Goal: Check status: Check status

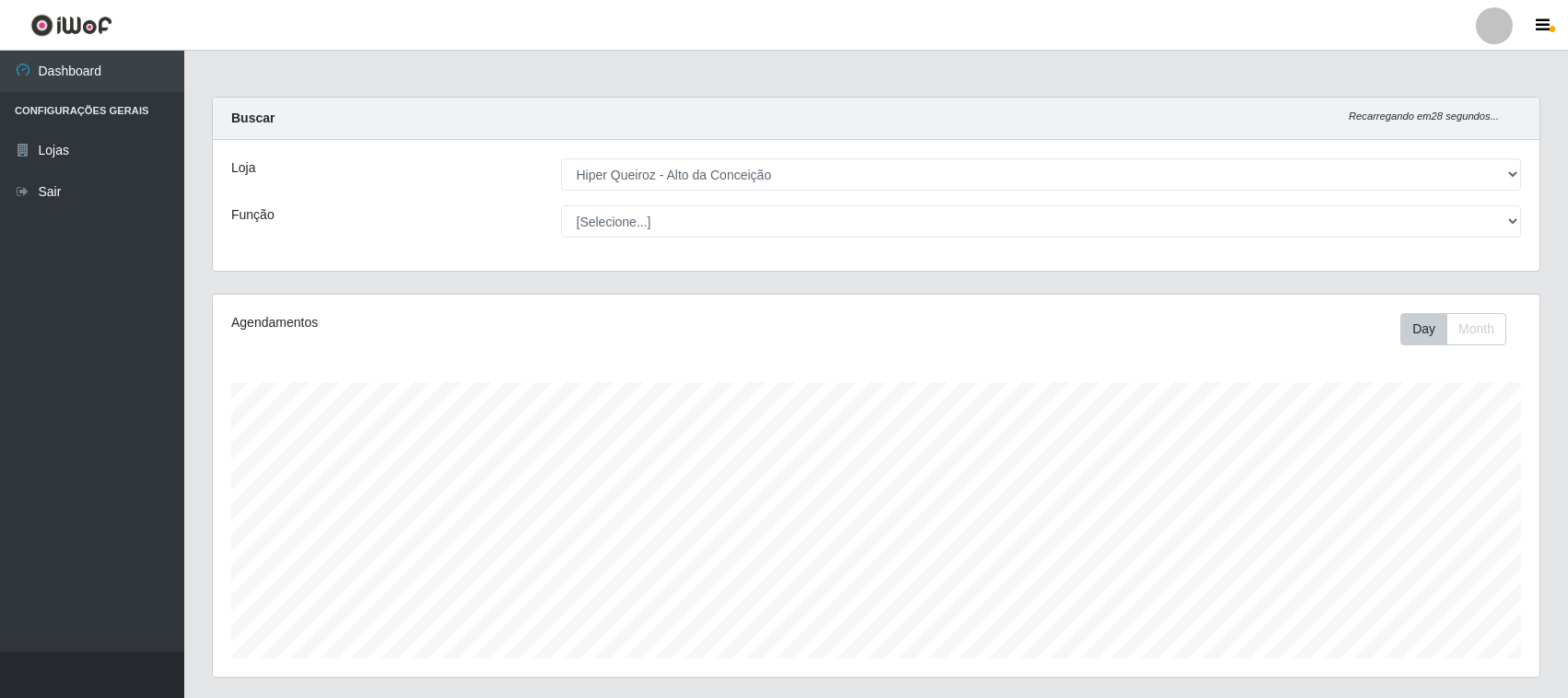
select select "515"
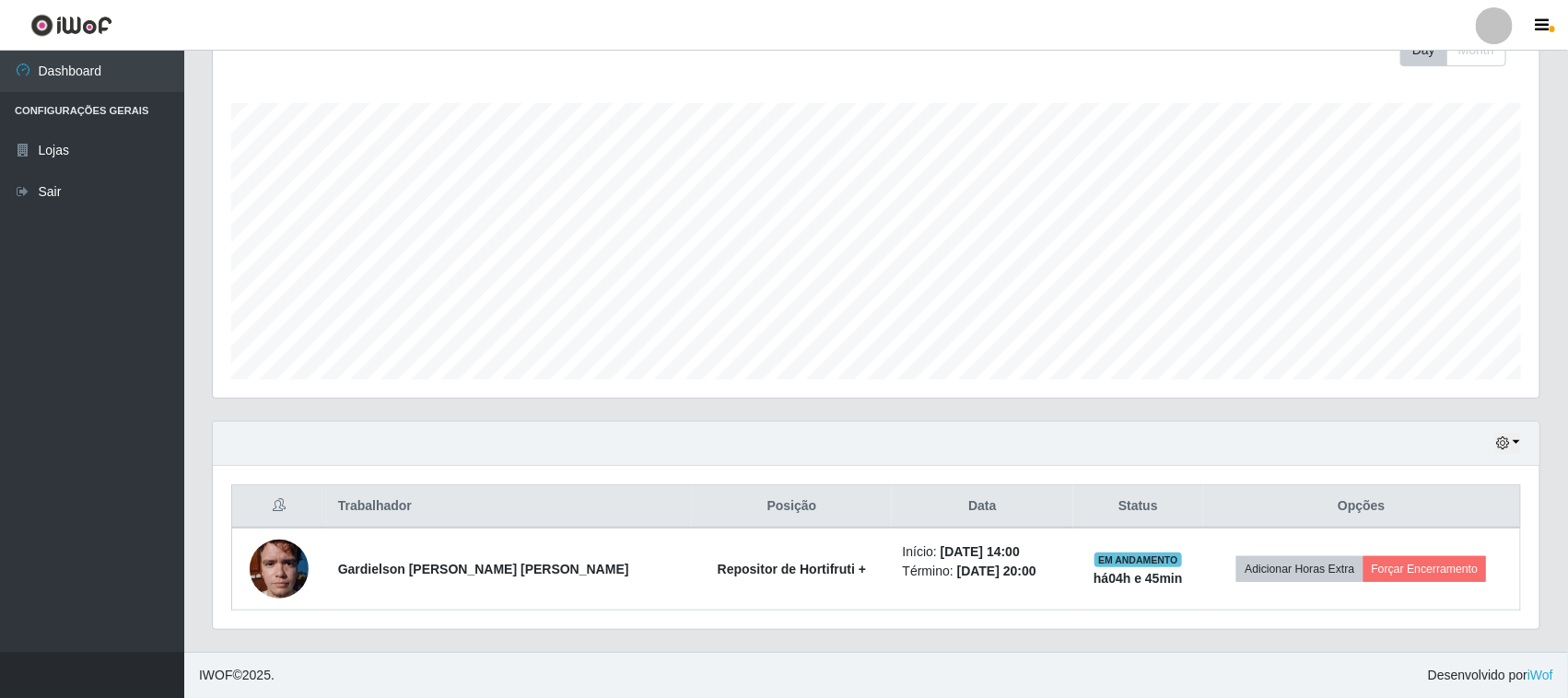
scroll to position [383, 1327]
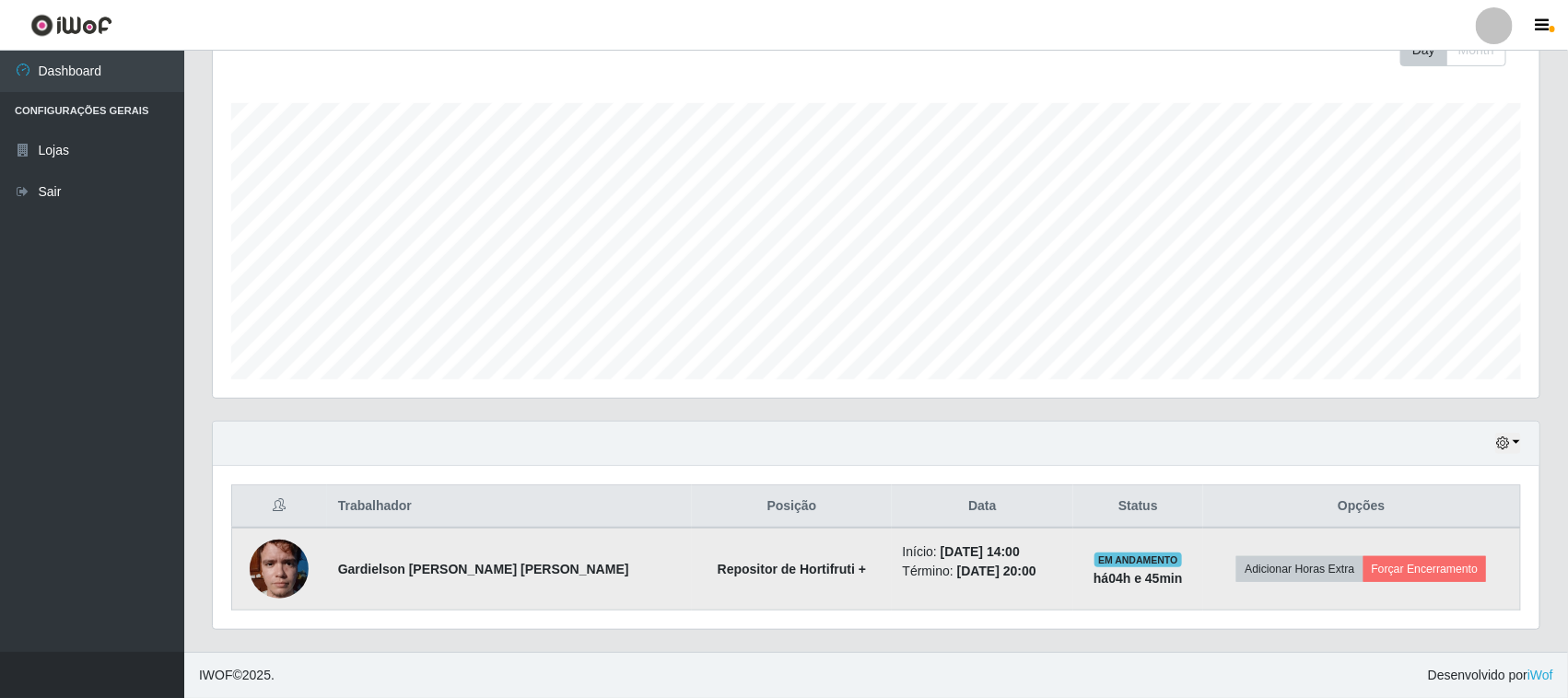
click at [299, 560] on img at bounding box center [279, 569] width 59 height 78
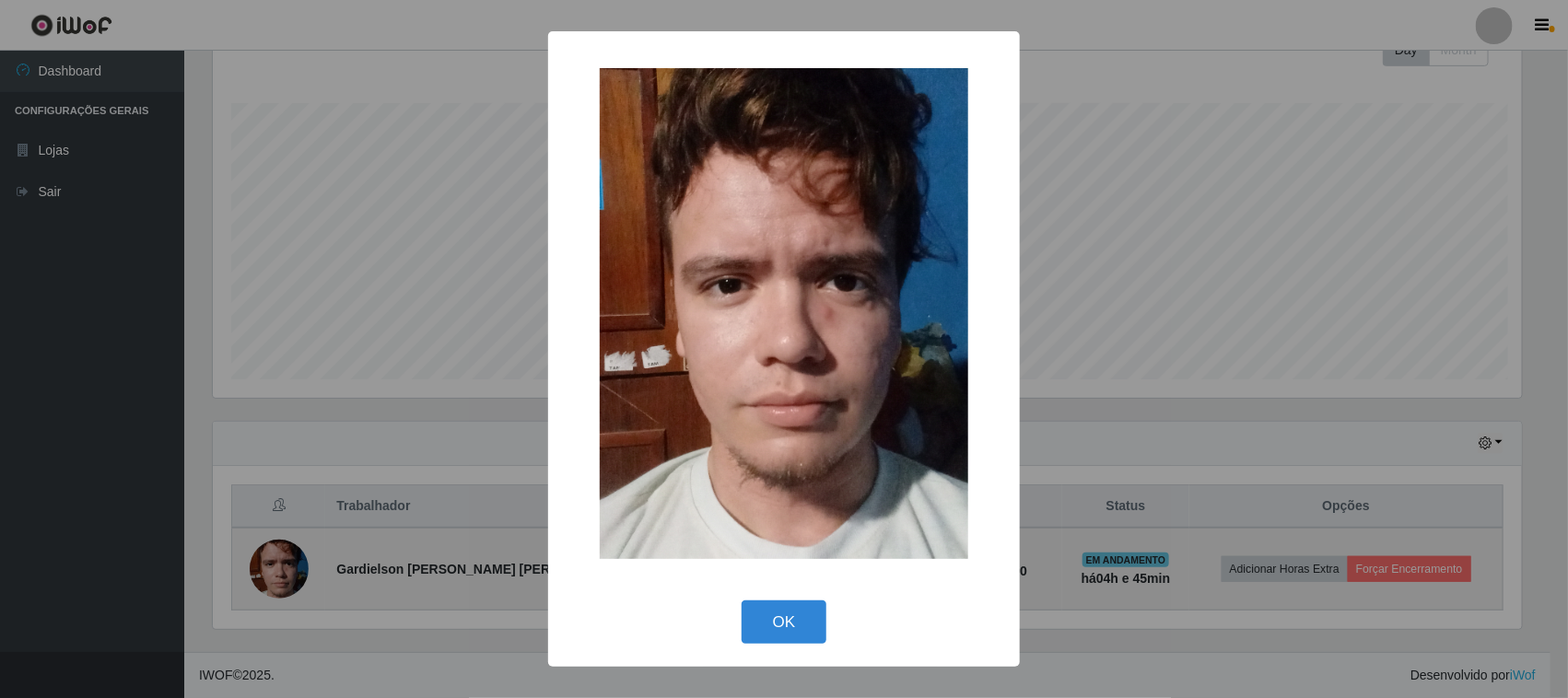
scroll to position [383, 1314]
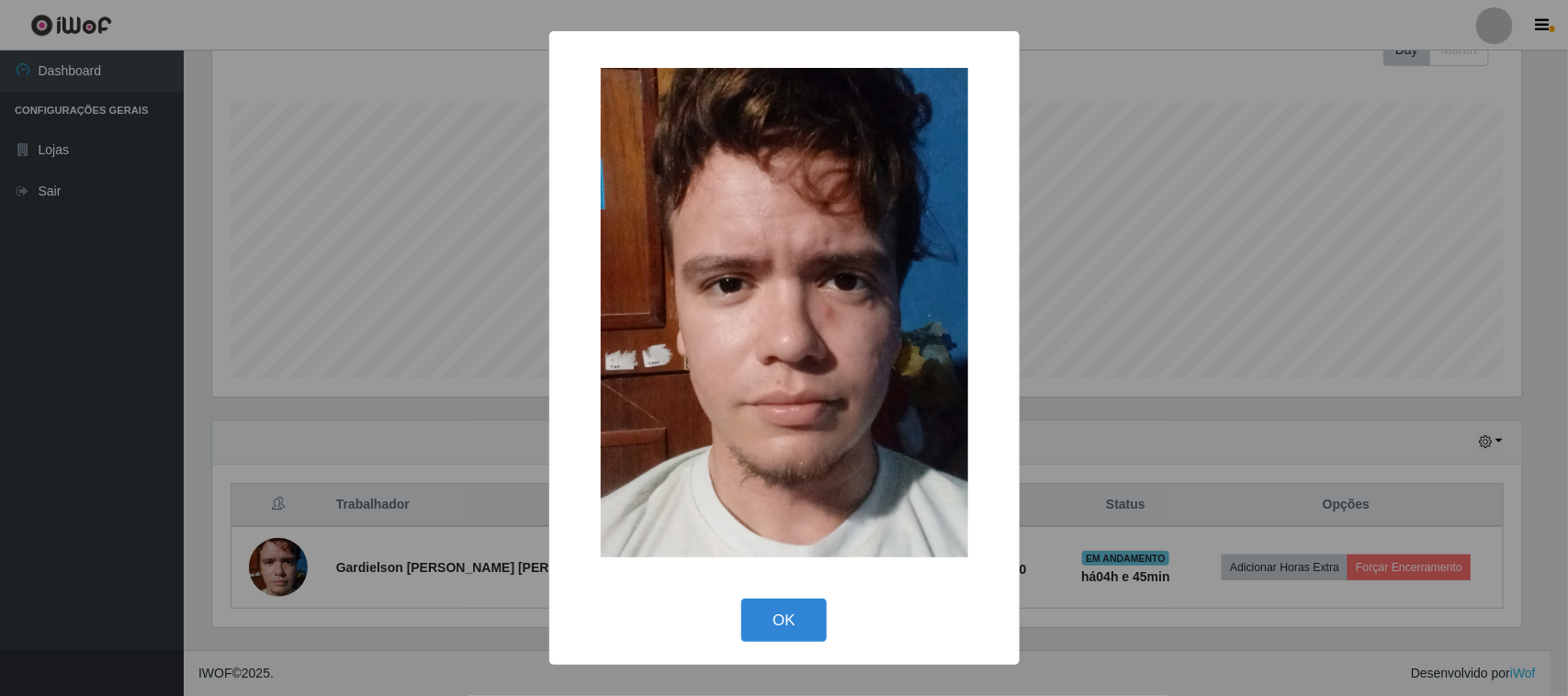
click at [1181, 190] on div "× OK Cancel" at bounding box center [784, 348] width 1568 height 696
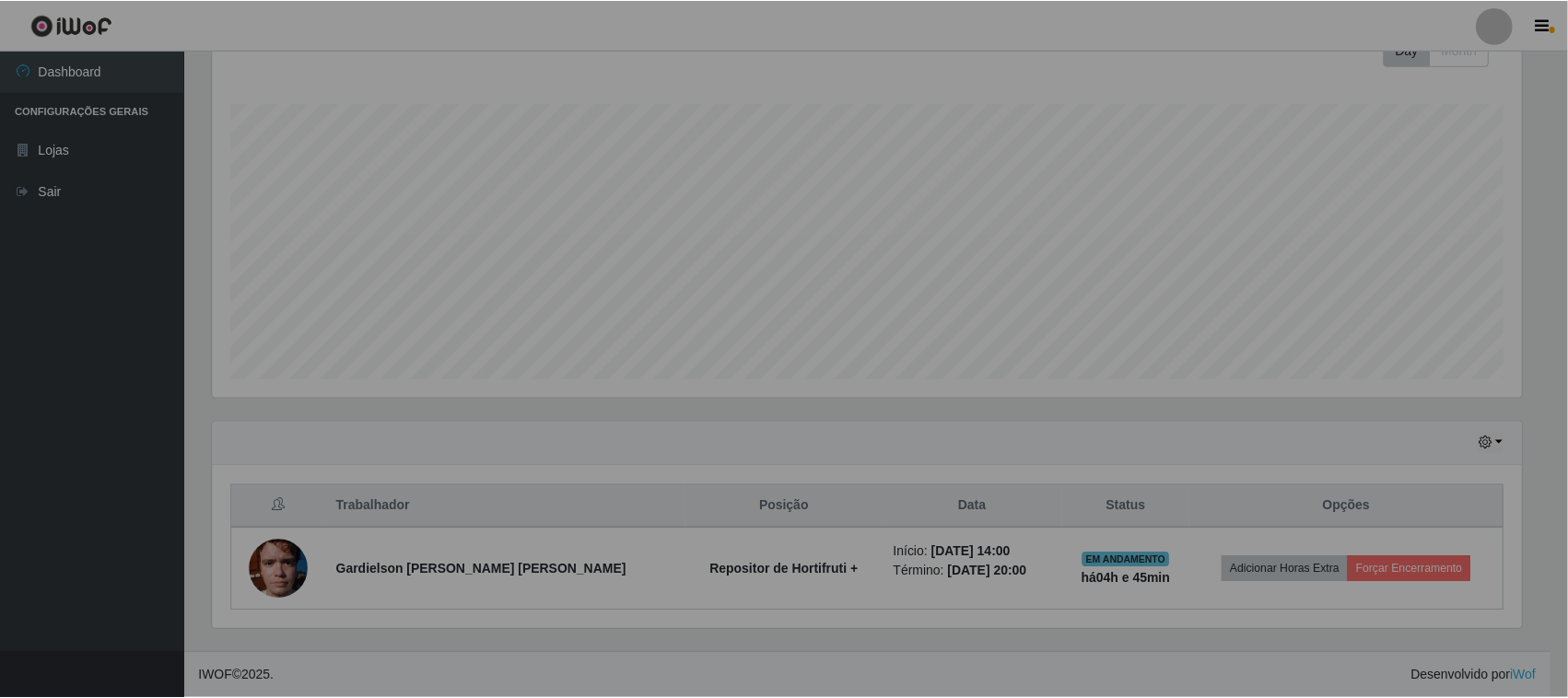
scroll to position [383, 1327]
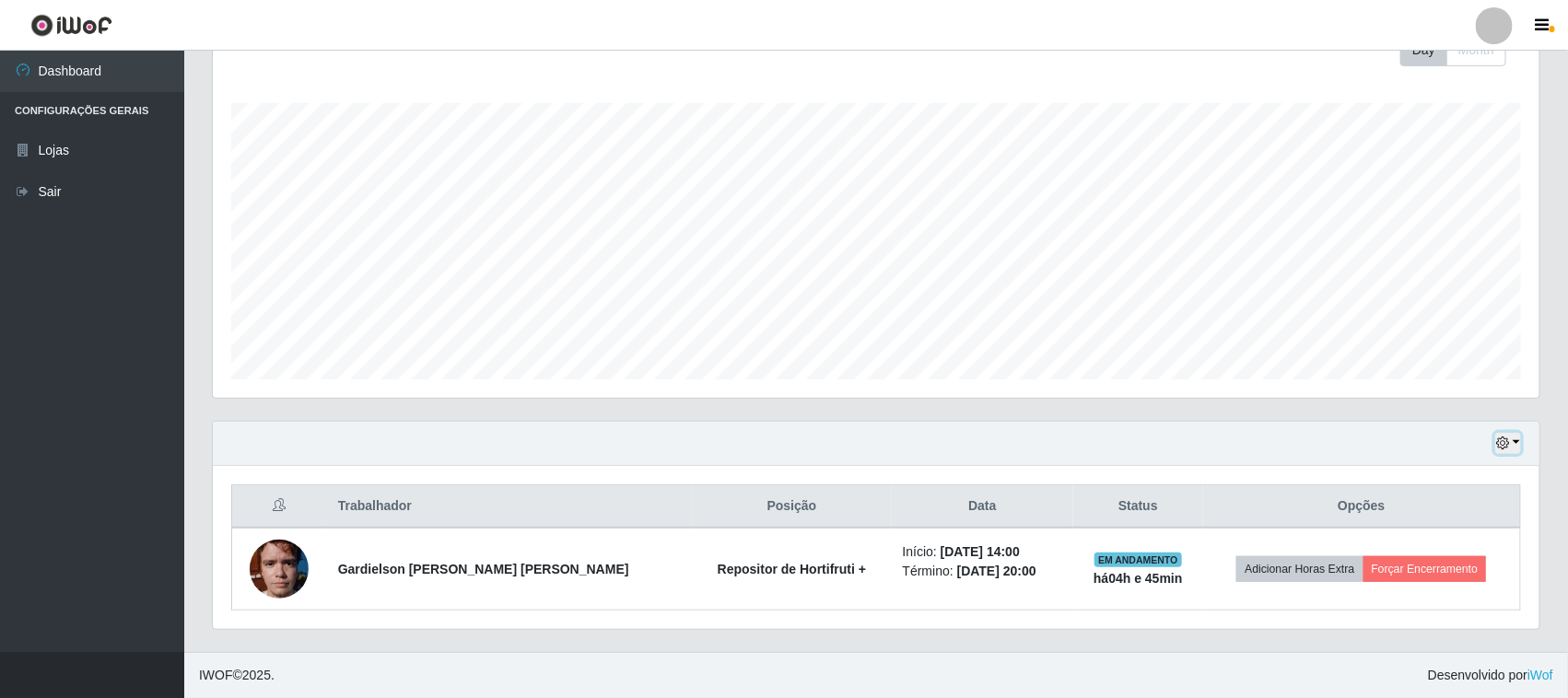
click at [1505, 445] on icon "button" at bounding box center [1502, 443] width 13 height 13
click at [1418, 337] on button "3 dias" at bounding box center [1446, 335] width 146 height 39
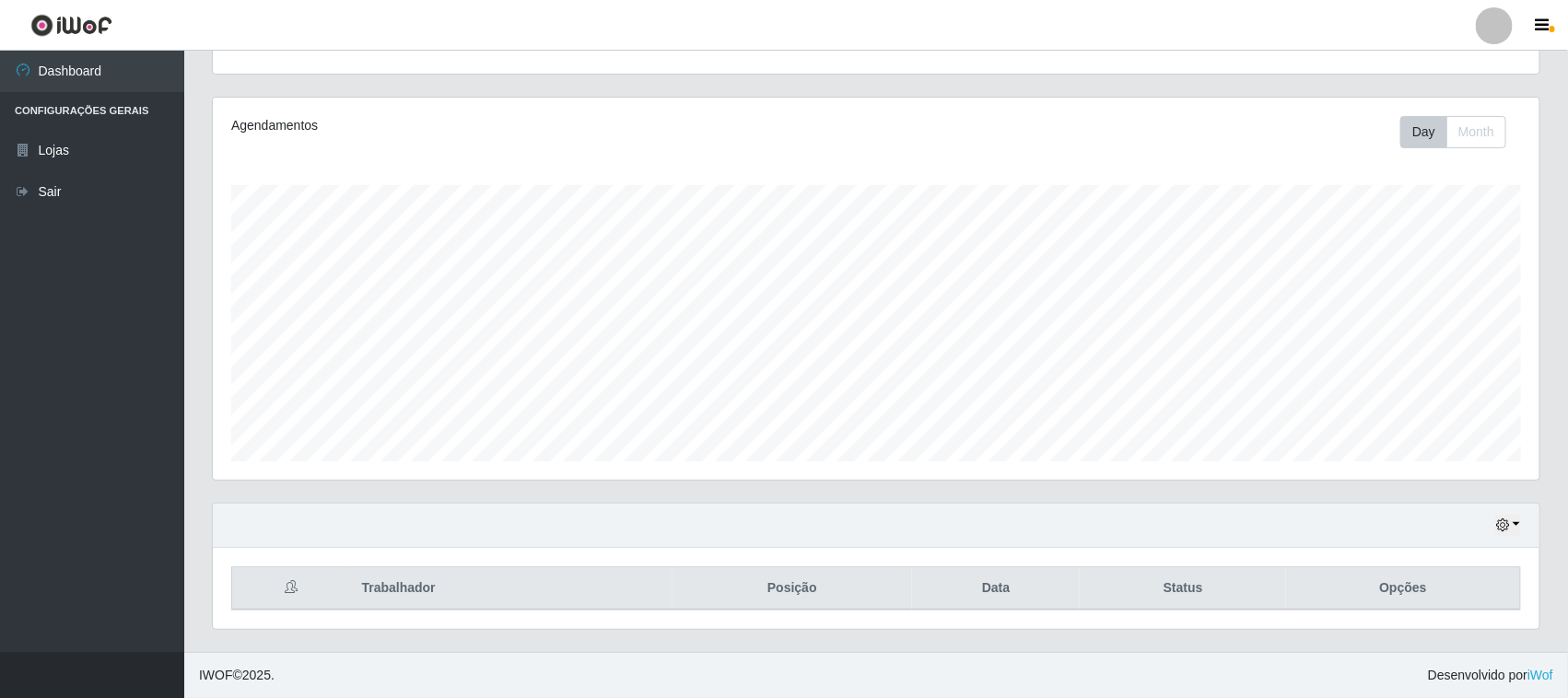
scroll to position [281, 0]
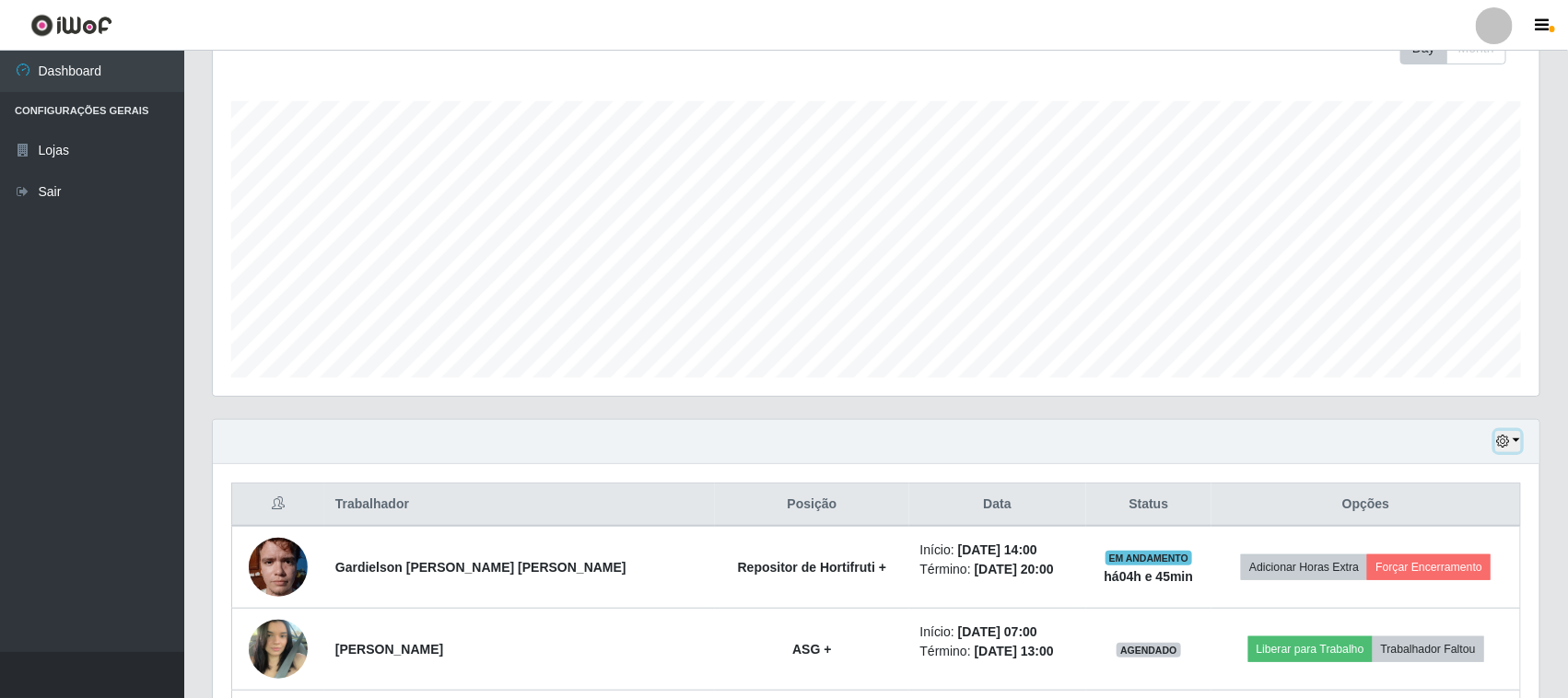
click at [1498, 438] on icon "button" at bounding box center [1502, 441] width 13 height 13
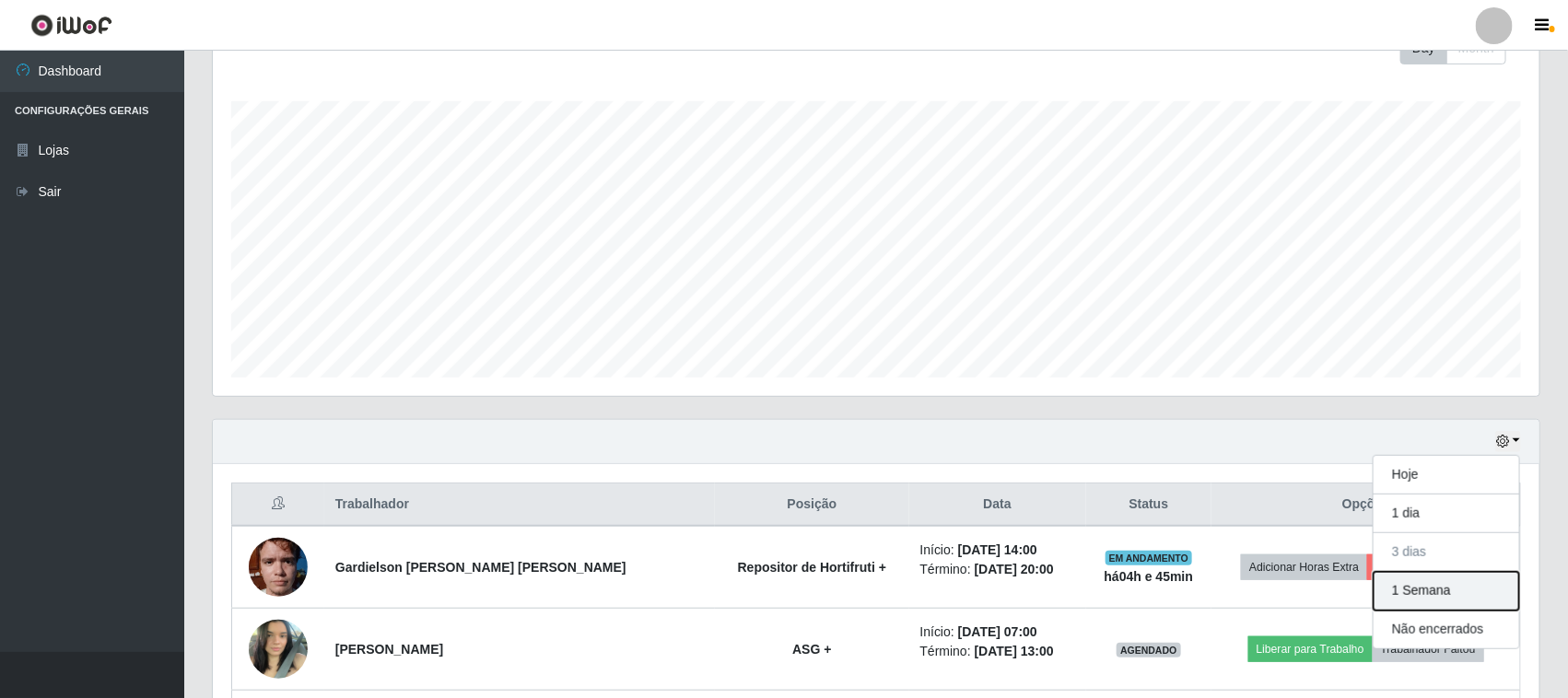
click at [1384, 594] on button "1 Semana" at bounding box center [1446, 591] width 146 height 39
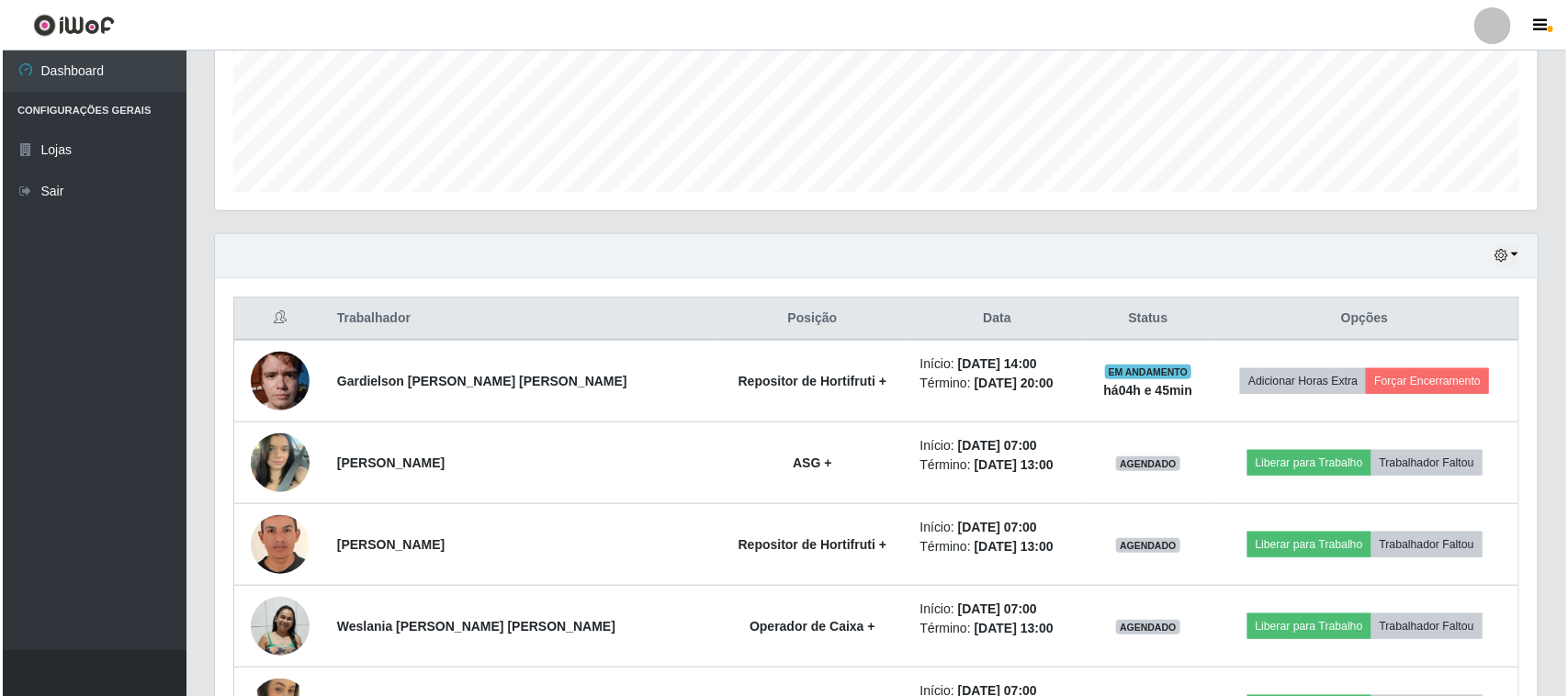
scroll to position [625, 0]
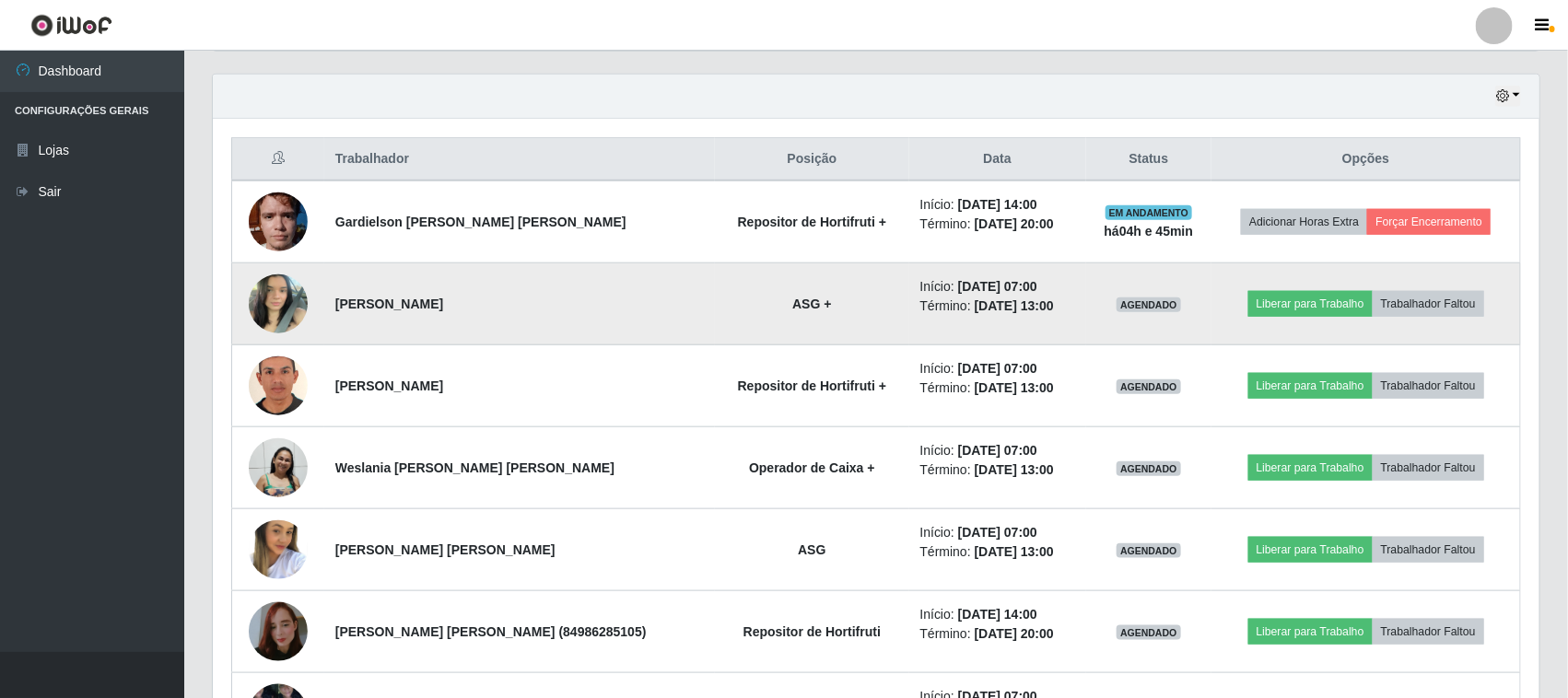
click at [288, 285] on img at bounding box center [278, 303] width 59 height 78
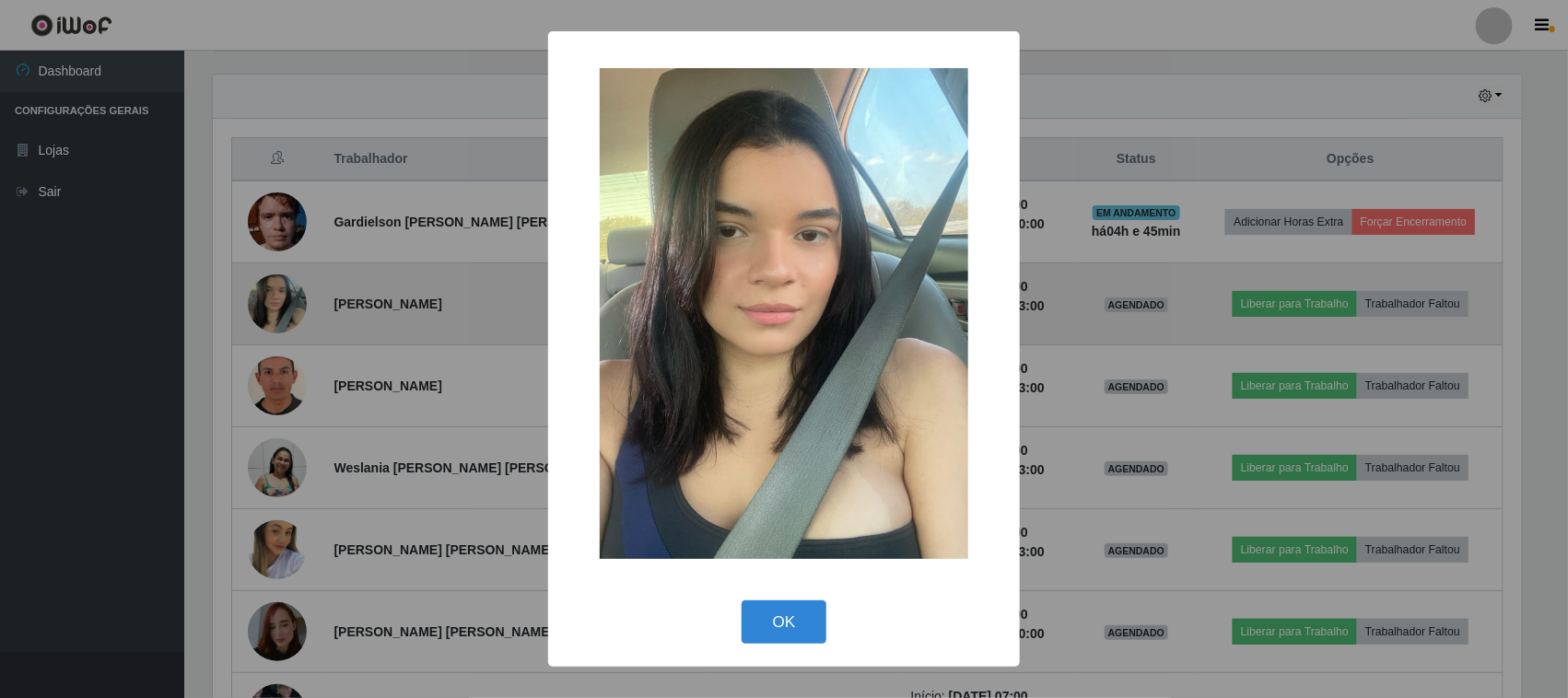
scroll to position [383, 1314]
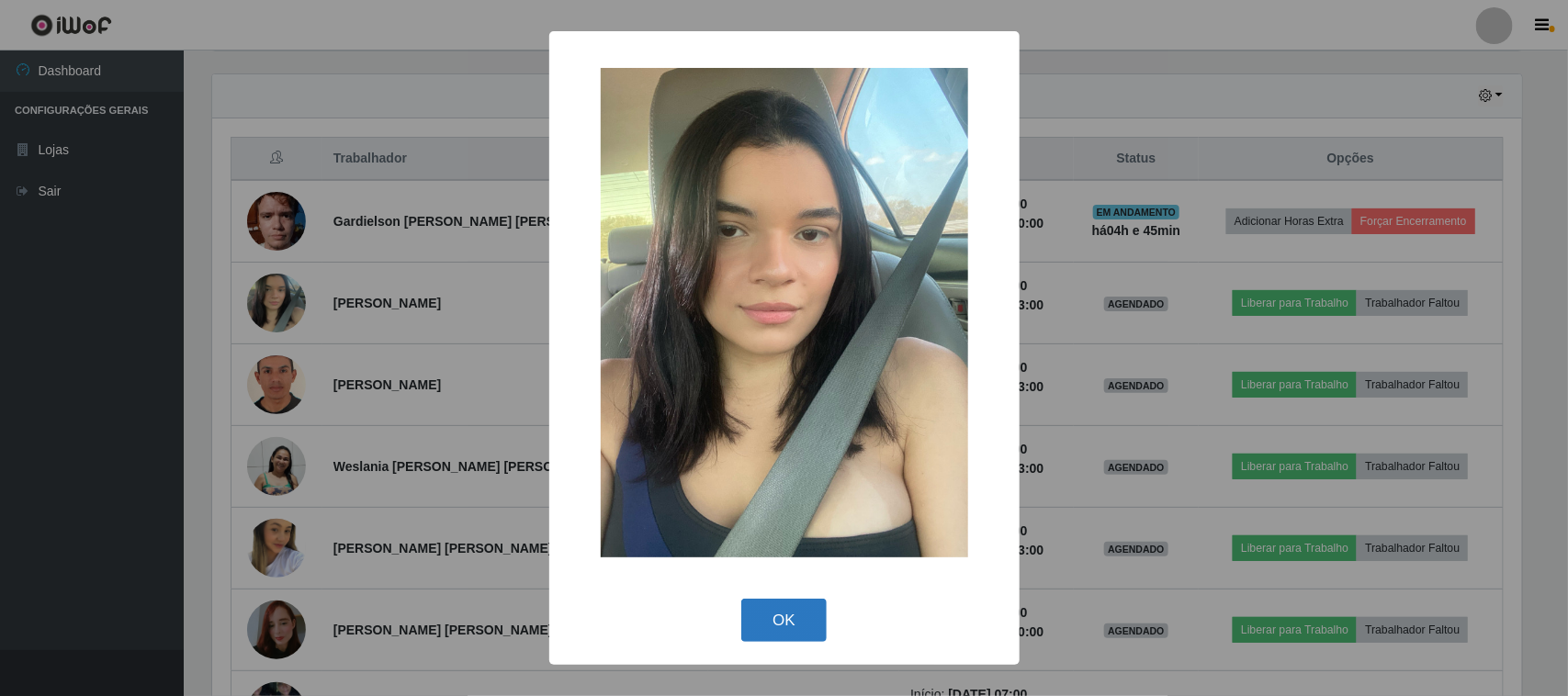
drag, startPoint x: 769, startPoint y: 590, endPoint x: 755, endPoint y: 632, distance: 44.3
click at [769, 597] on div "× OK Cancel" at bounding box center [784, 348] width 470 height 635
click at [754, 637] on button "OK" at bounding box center [784, 620] width 86 height 43
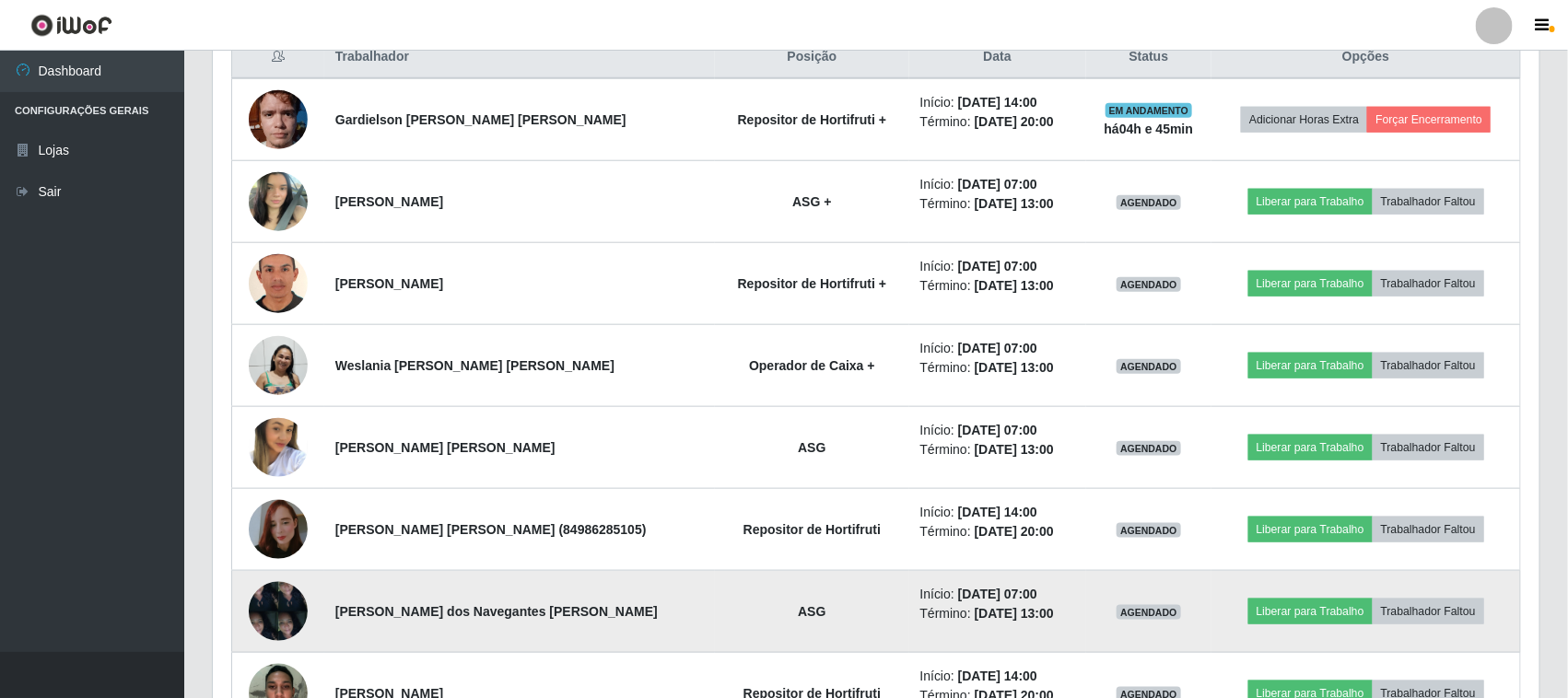
scroll to position [856, 0]
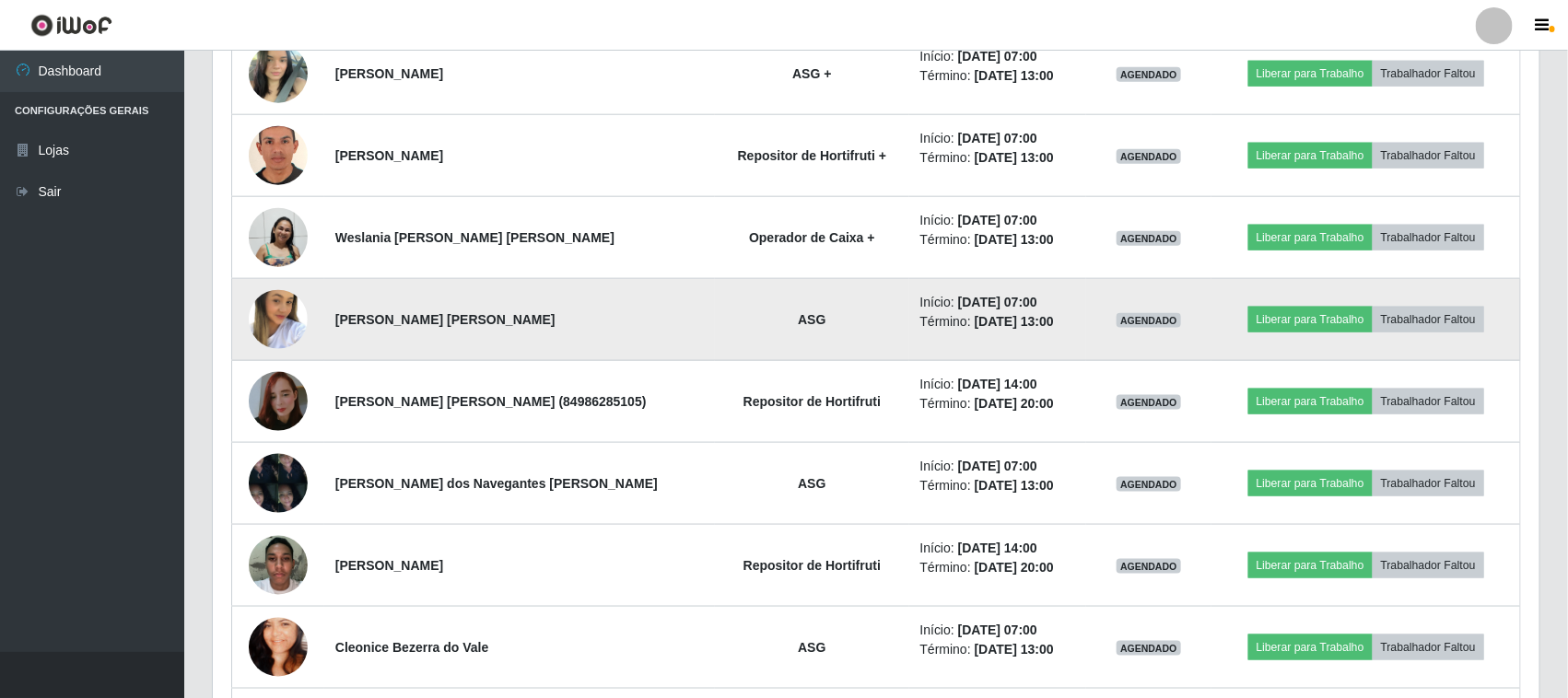
click at [260, 320] on img at bounding box center [278, 320] width 59 height 91
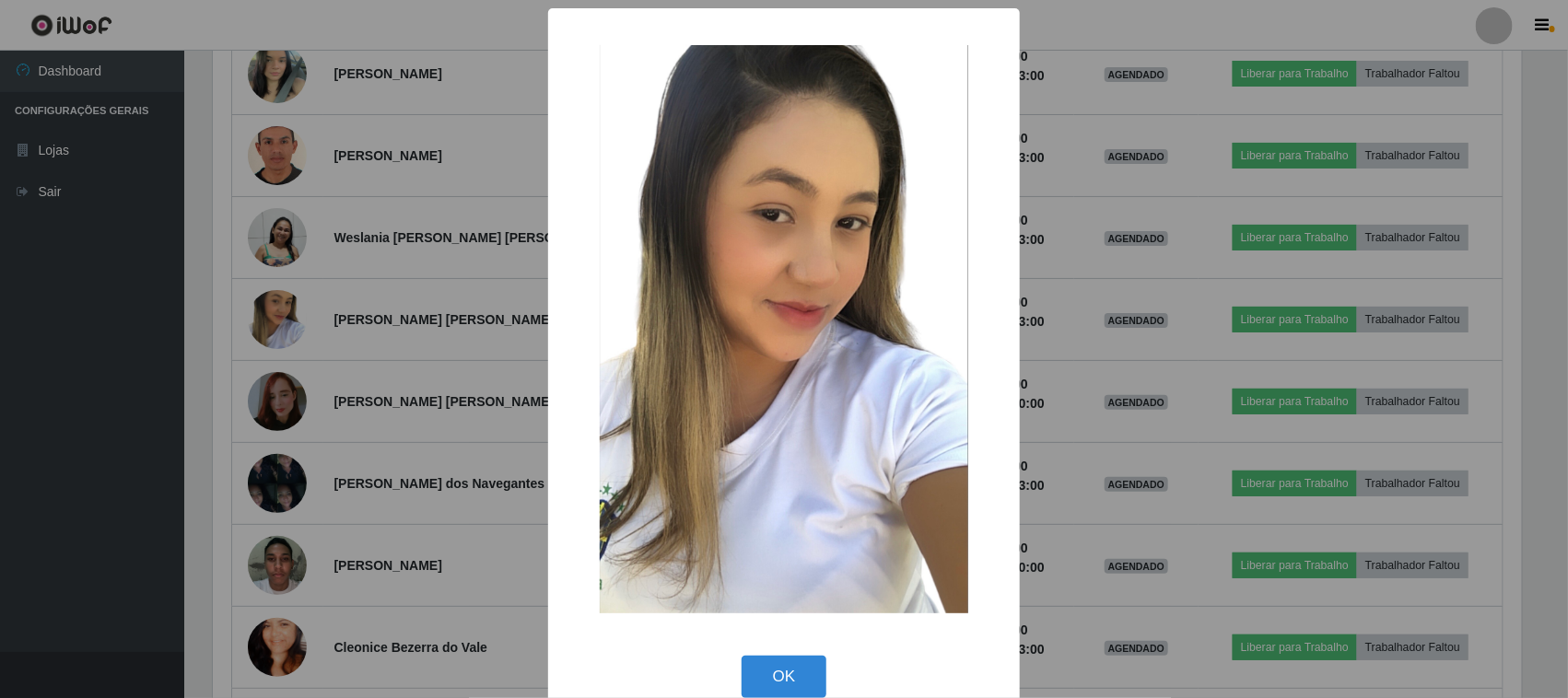
scroll to position [383, 1314]
click at [162, 406] on div "× OK Cancel" at bounding box center [786, 349] width 1572 height 698
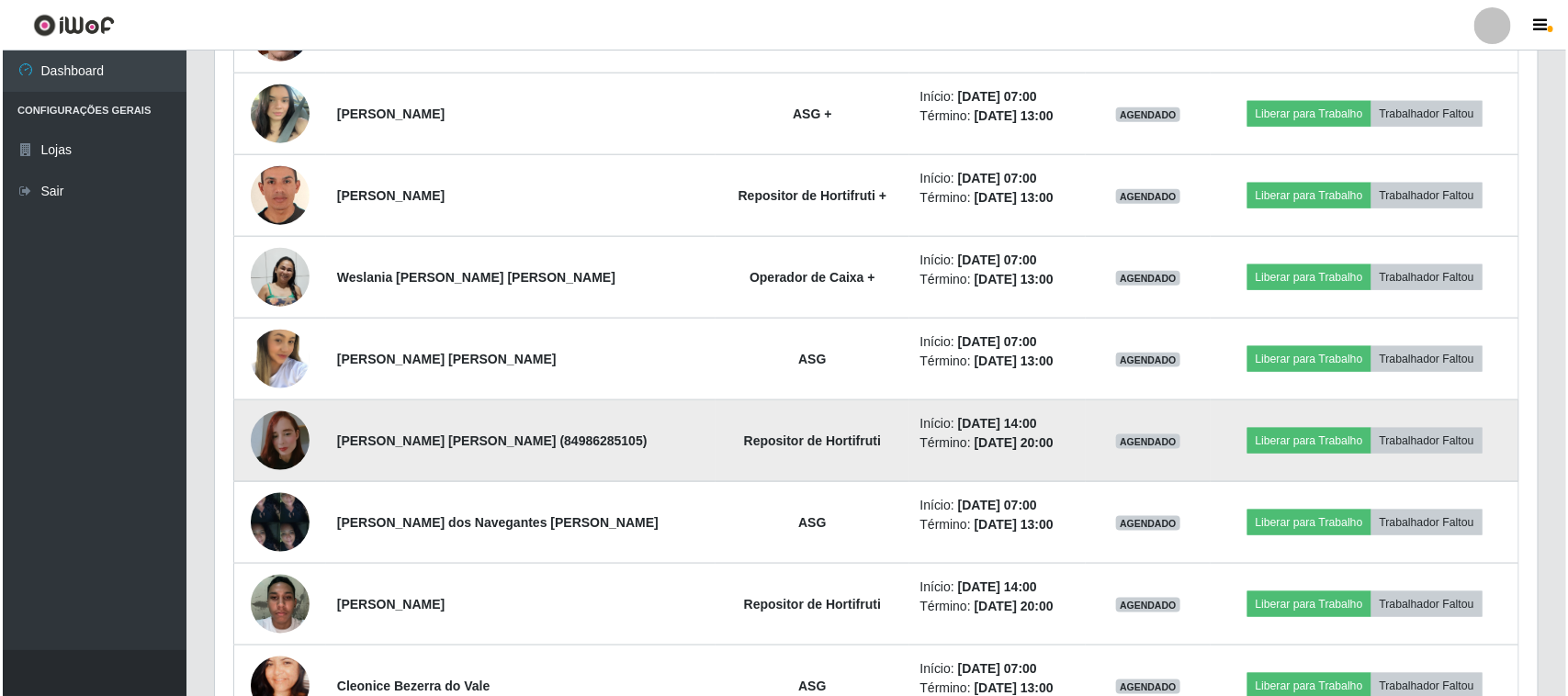
scroll to position [854, 0]
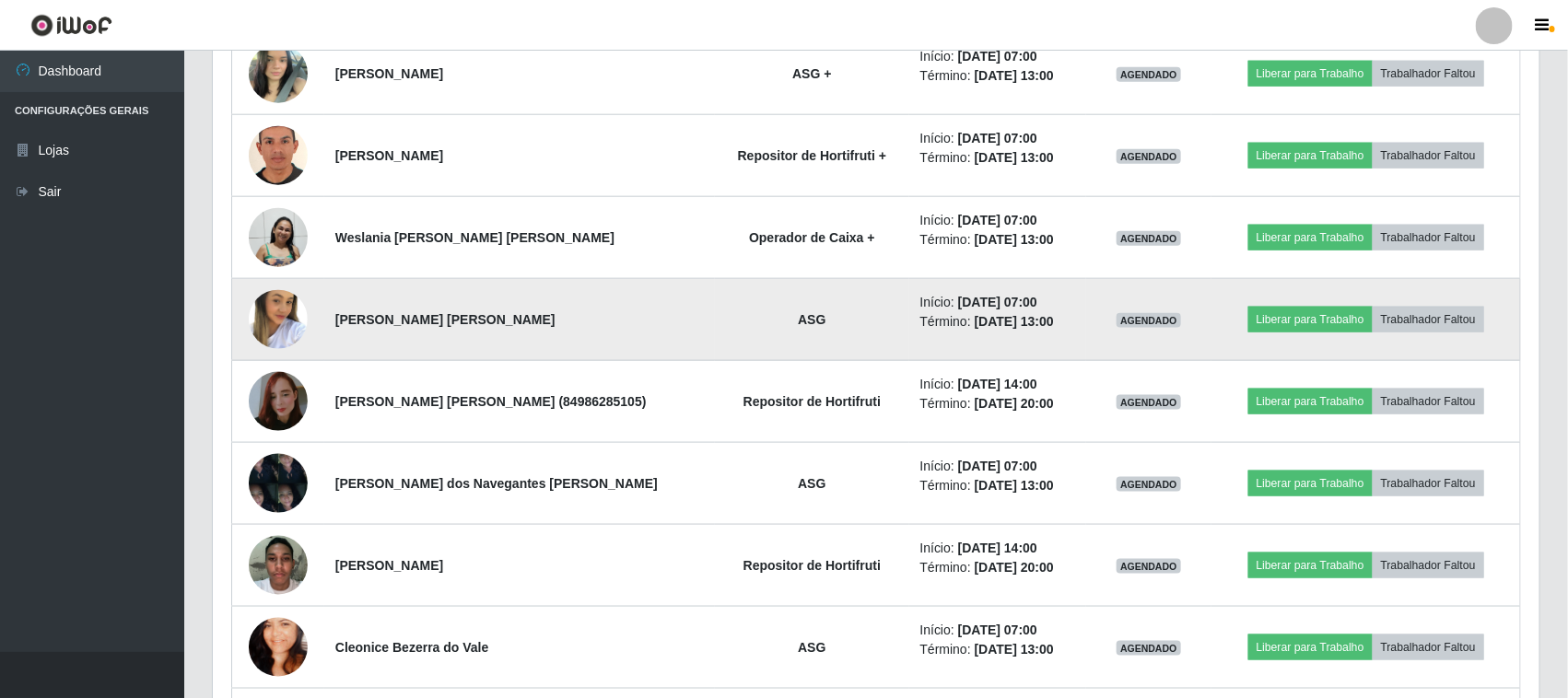
click at [273, 342] on img at bounding box center [278, 320] width 59 height 91
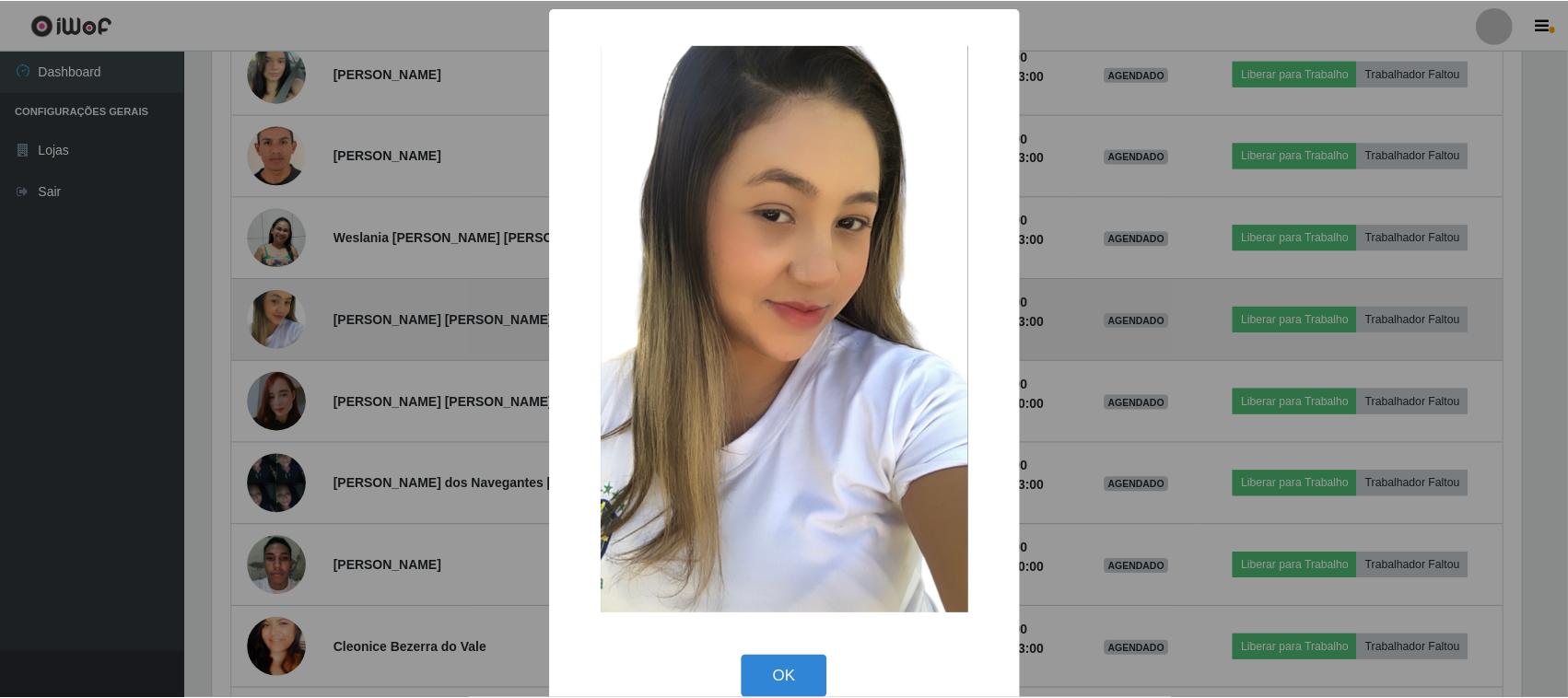
scroll to position [383, 1314]
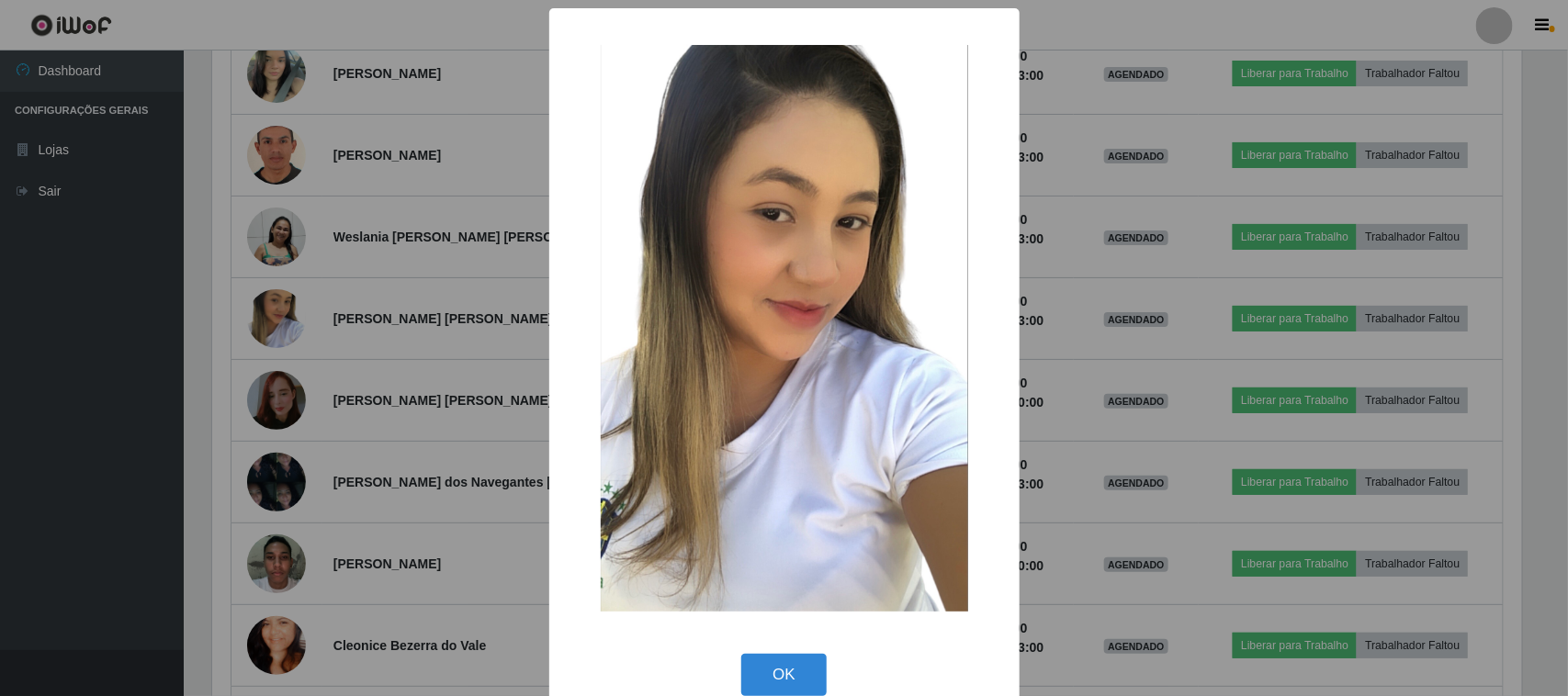
click at [318, 330] on div "× OK Cancel" at bounding box center [784, 348] width 1568 height 696
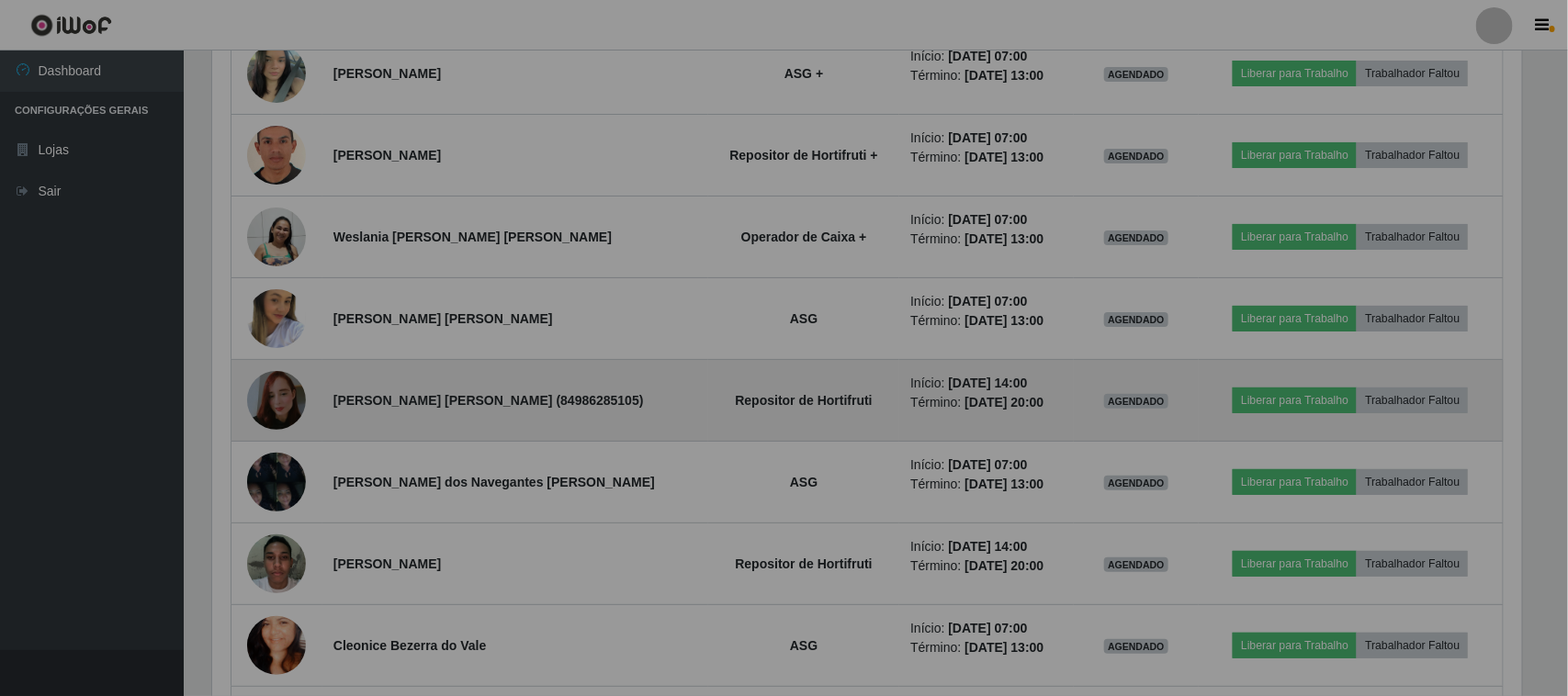
scroll to position [382, 1323]
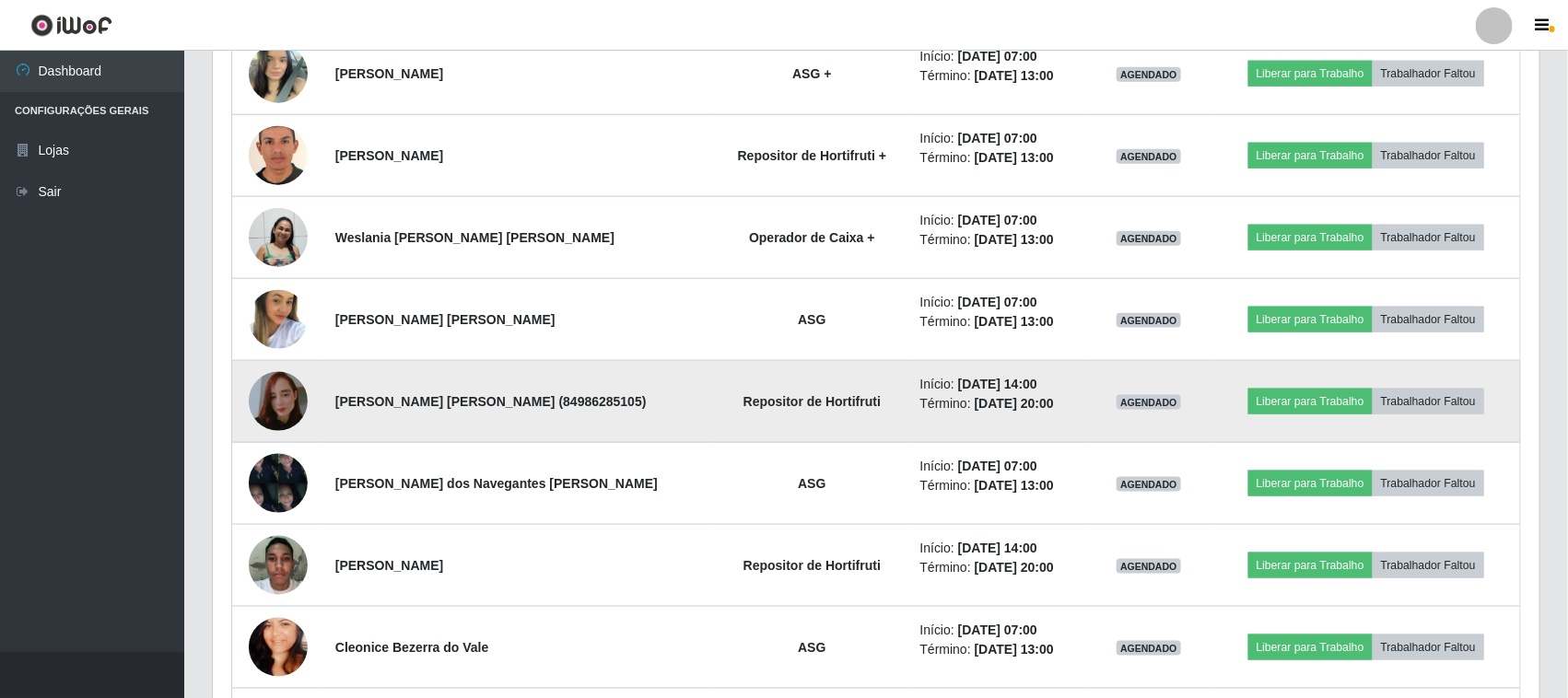
drag, startPoint x: 246, startPoint y: 419, endPoint x: 267, endPoint y: 407, distance: 24.2
click at [251, 416] on td at bounding box center [278, 402] width 92 height 82
click at [267, 407] on img at bounding box center [278, 401] width 59 height 105
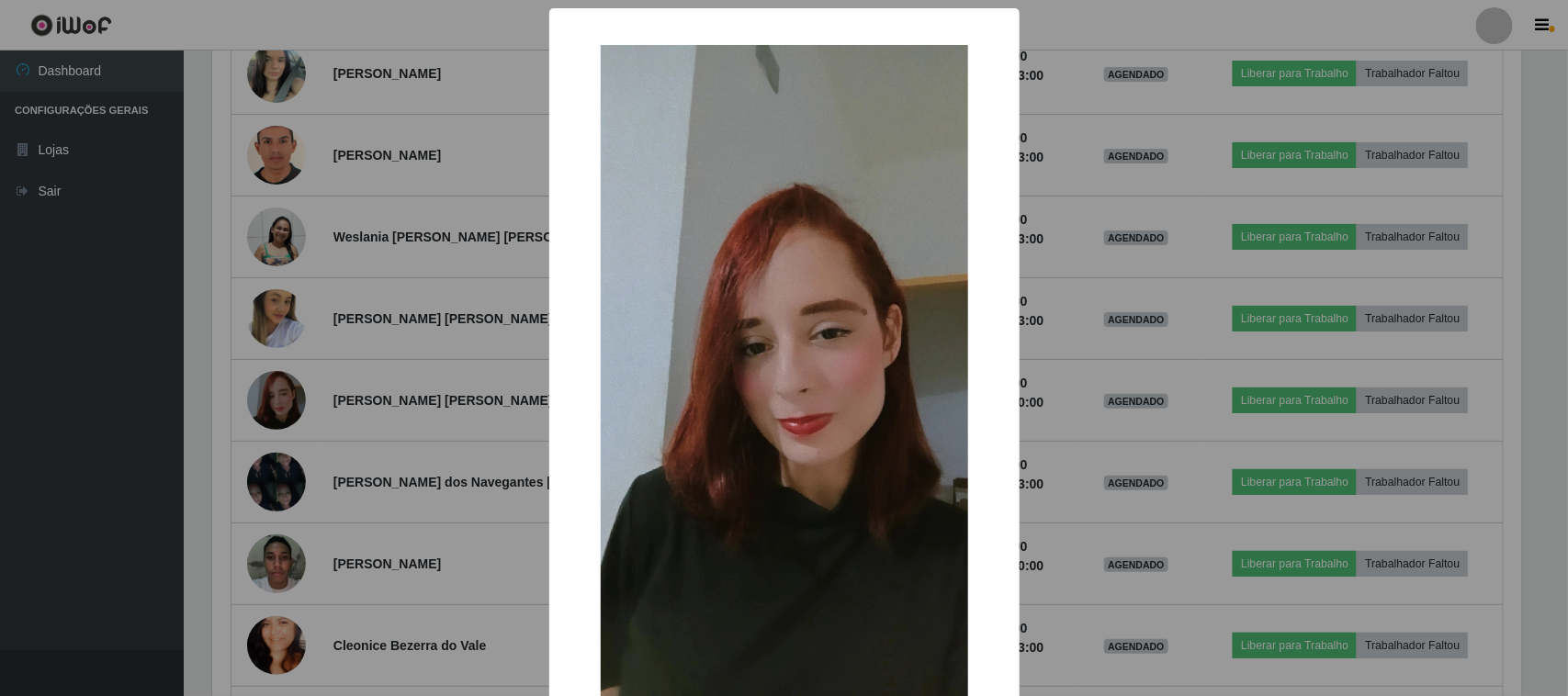
click at [451, 349] on div "× OK Cancel" at bounding box center [784, 348] width 1568 height 696
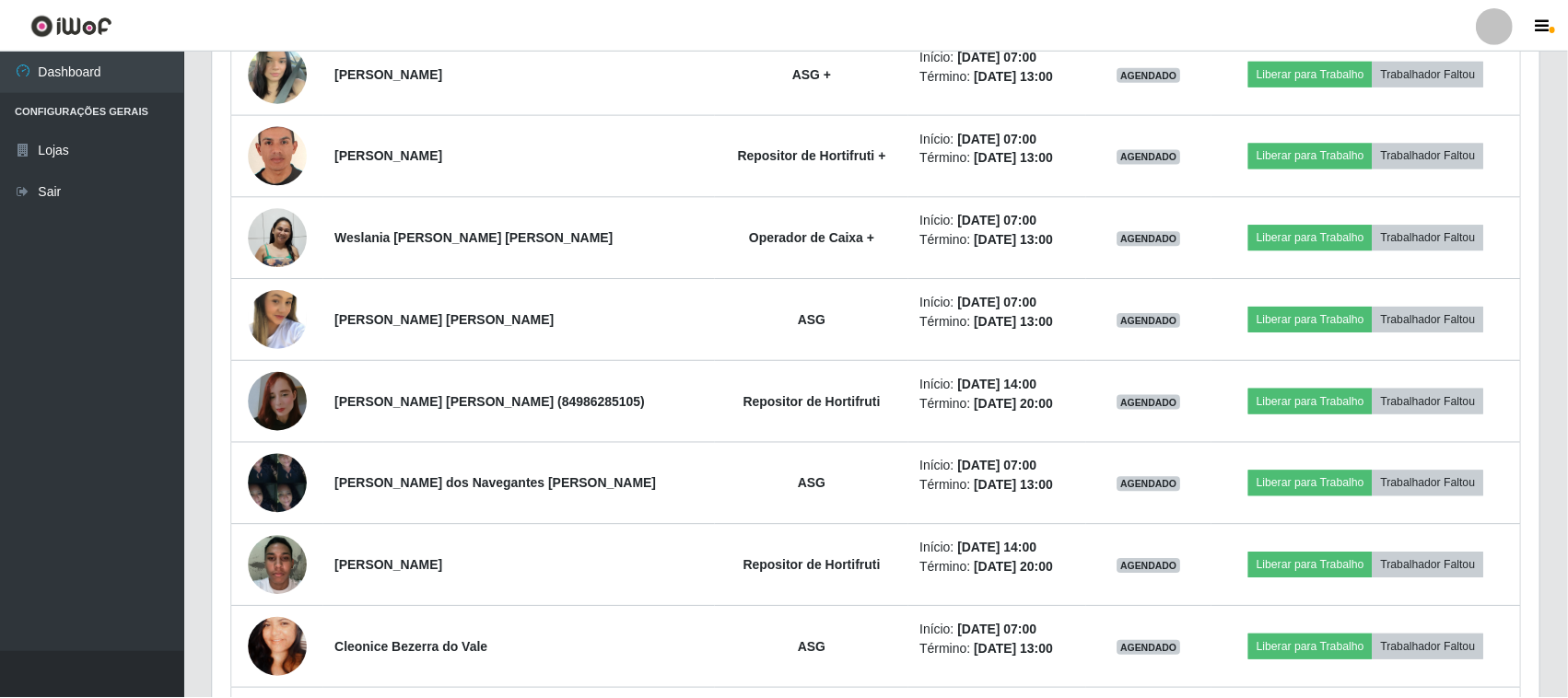
scroll to position [383, 1327]
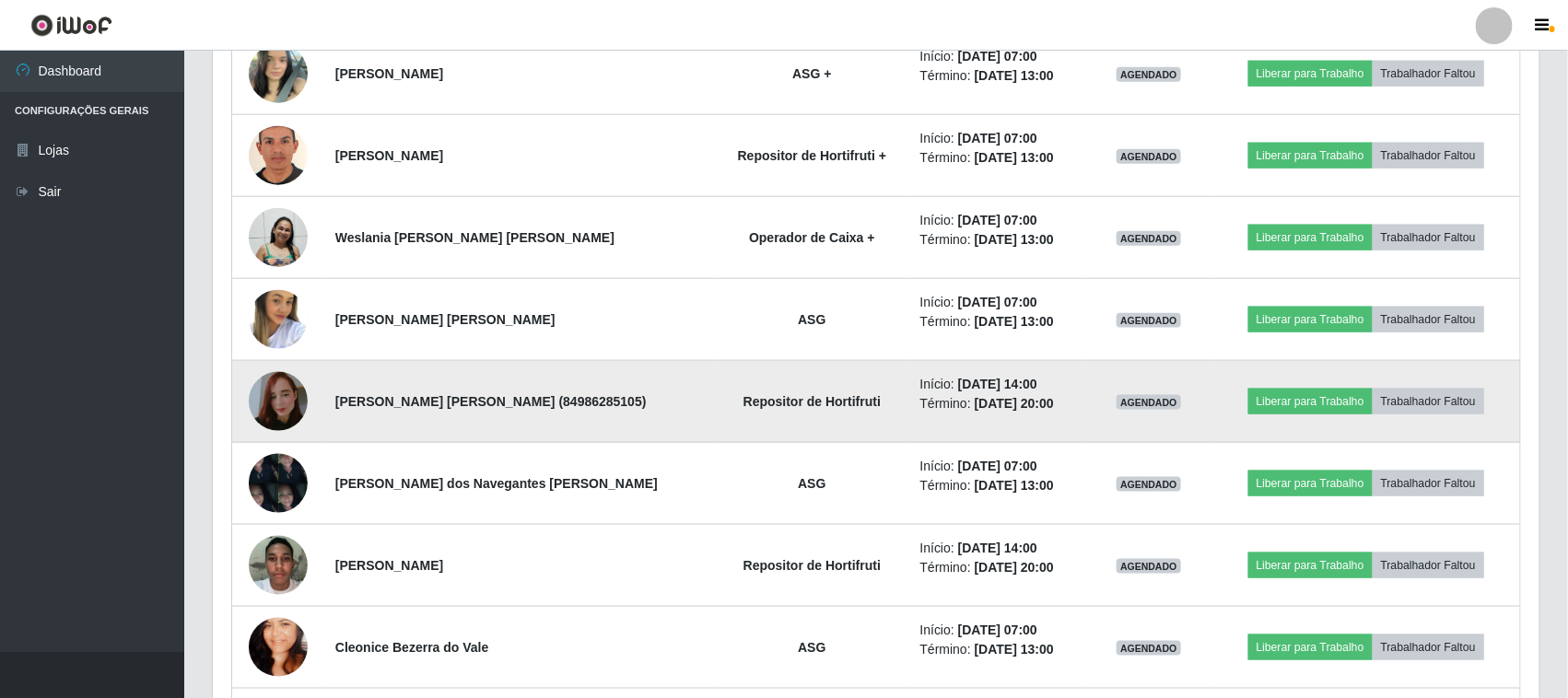
click at [286, 406] on img at bounding box center [278, 401] width 59 height 105
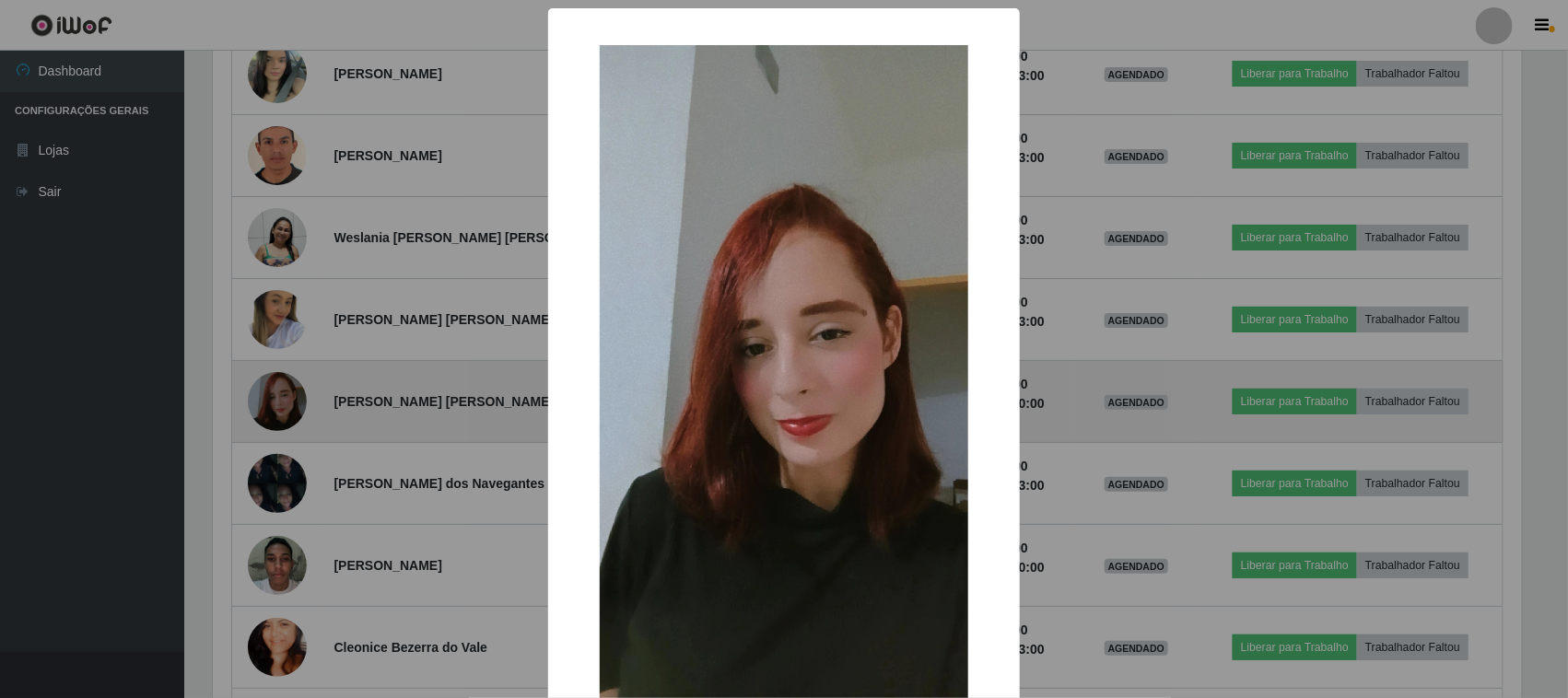
scroll to position [383, 1314]
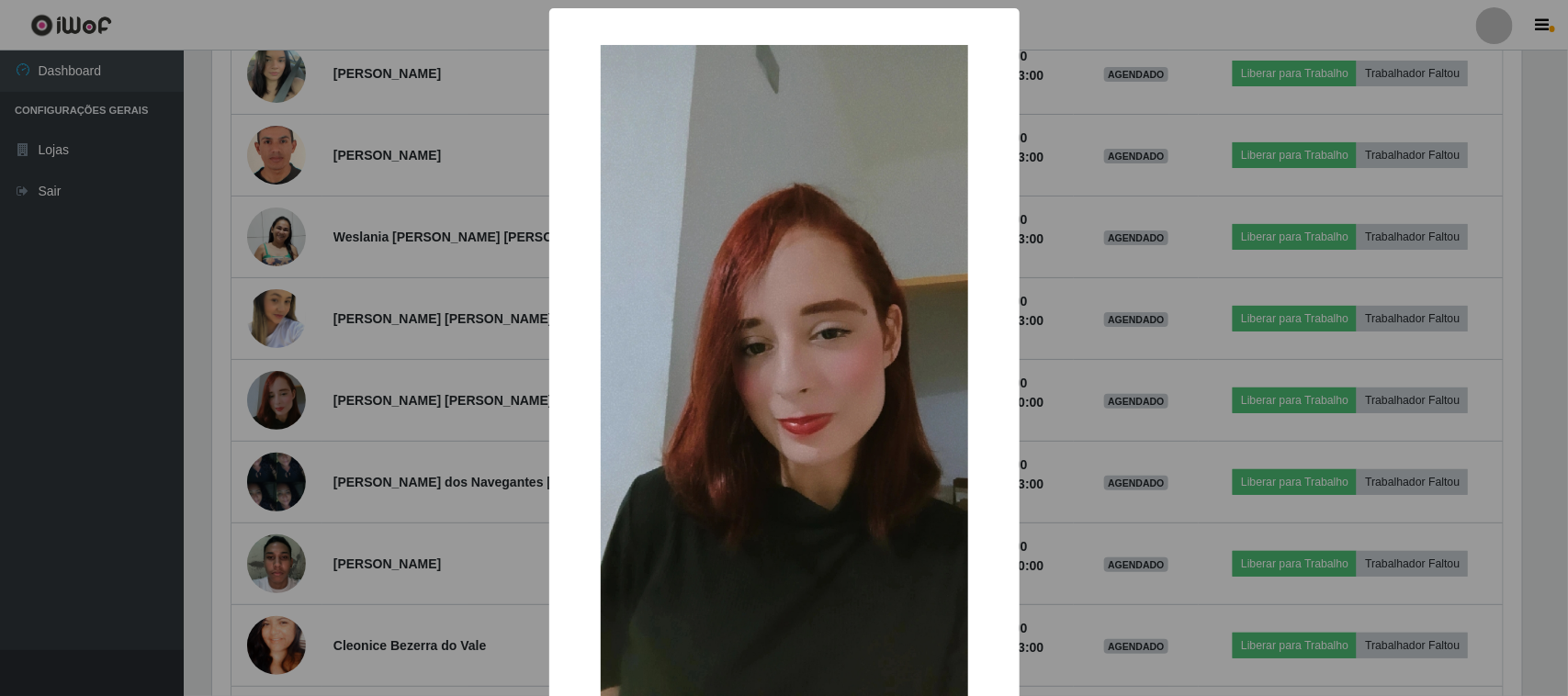
click at [387, 366] on div "× OK Cancel" at bounding box center [784, 348] width 1568 height 696
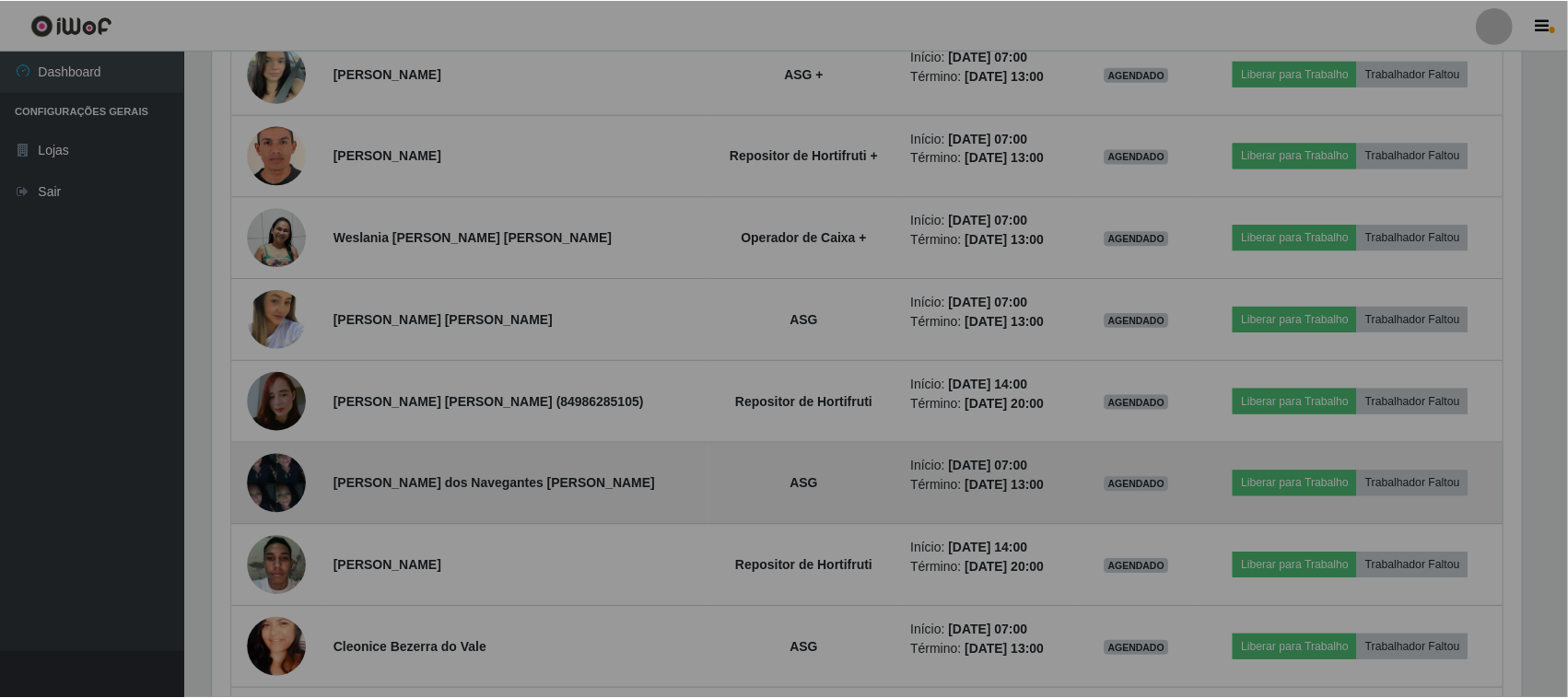
scroll to position [0, 0]
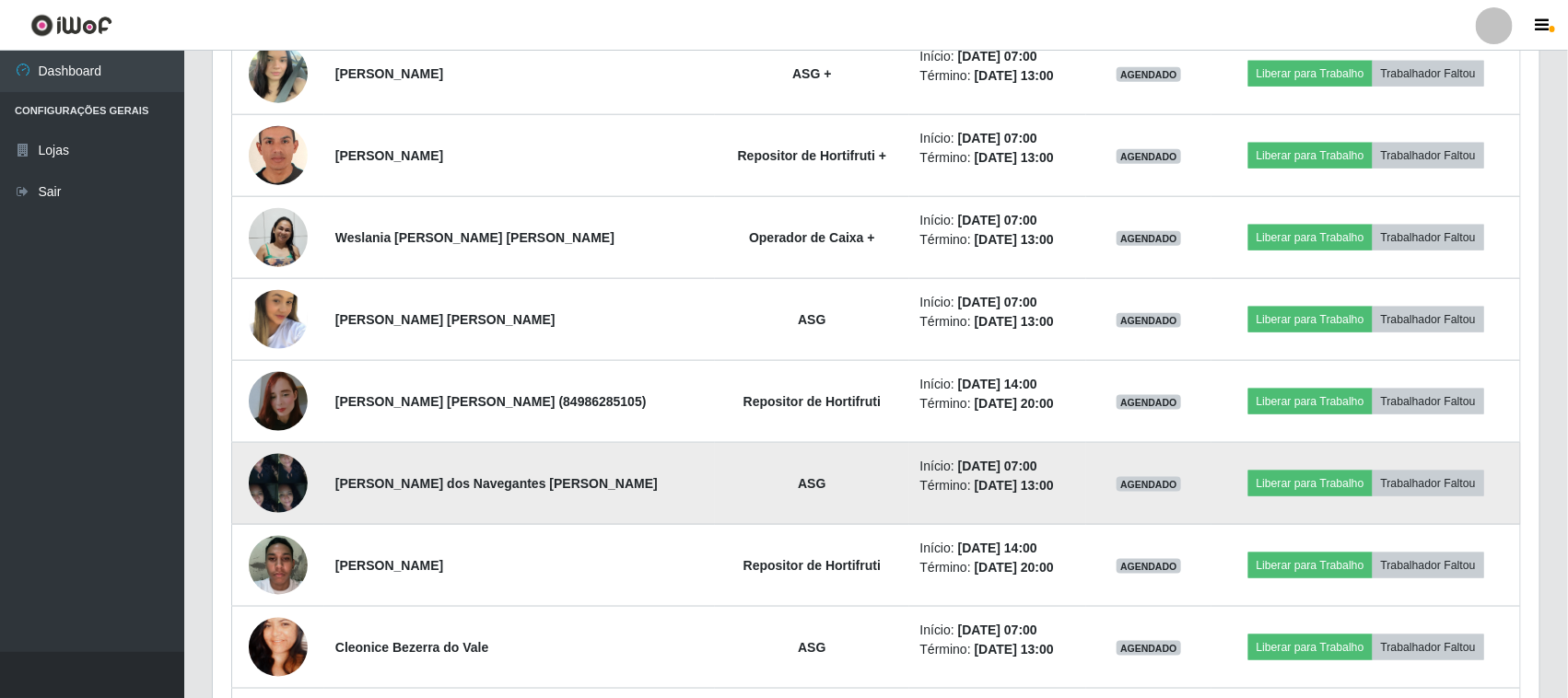
click at [263, 494] on img at bounding box center [278, 483] width 59 height 78
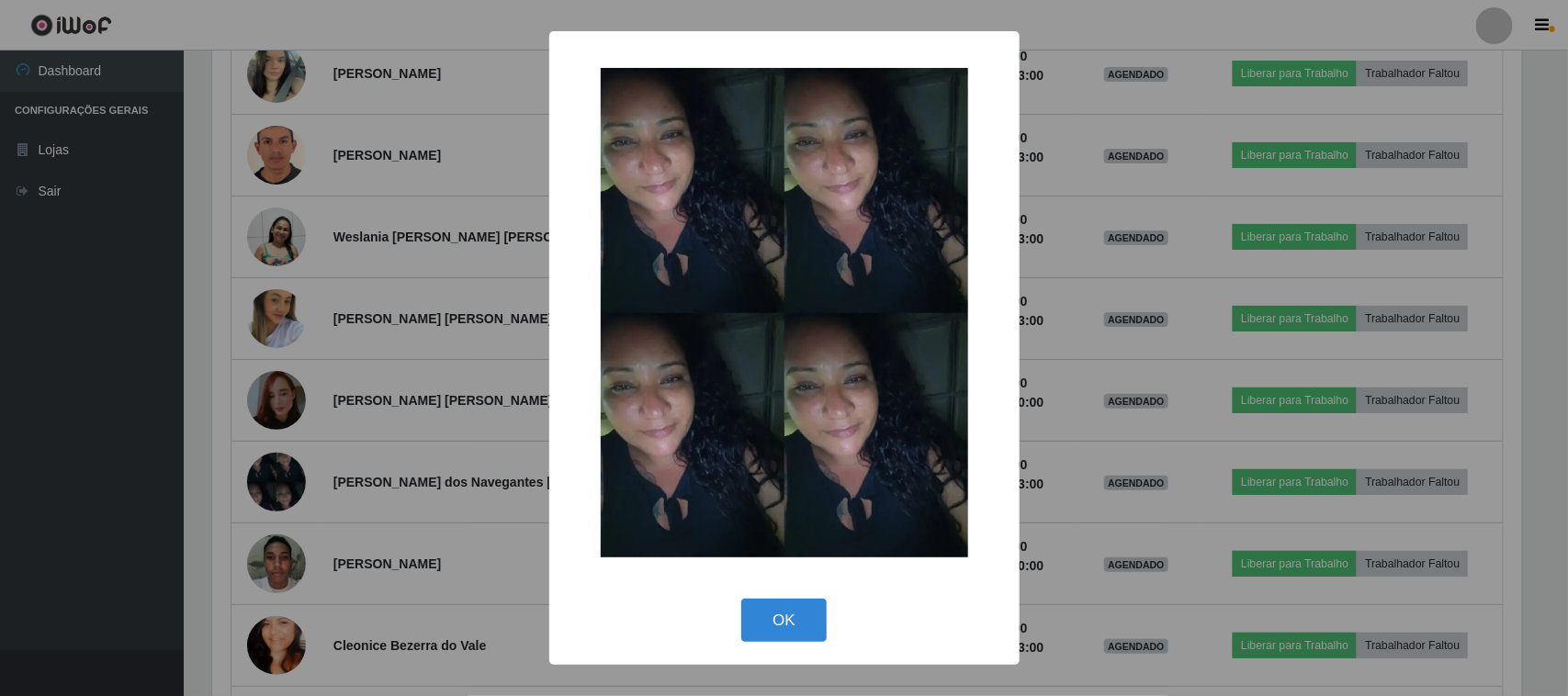
drag, startPoint x: 503, startPoint y: 488, endPoint x: 376, endPoint y: 599, distance: 168.7
click at [503, 491] on div "× OK Cancel" at bounding box center [784, 348] width 1568 height 696
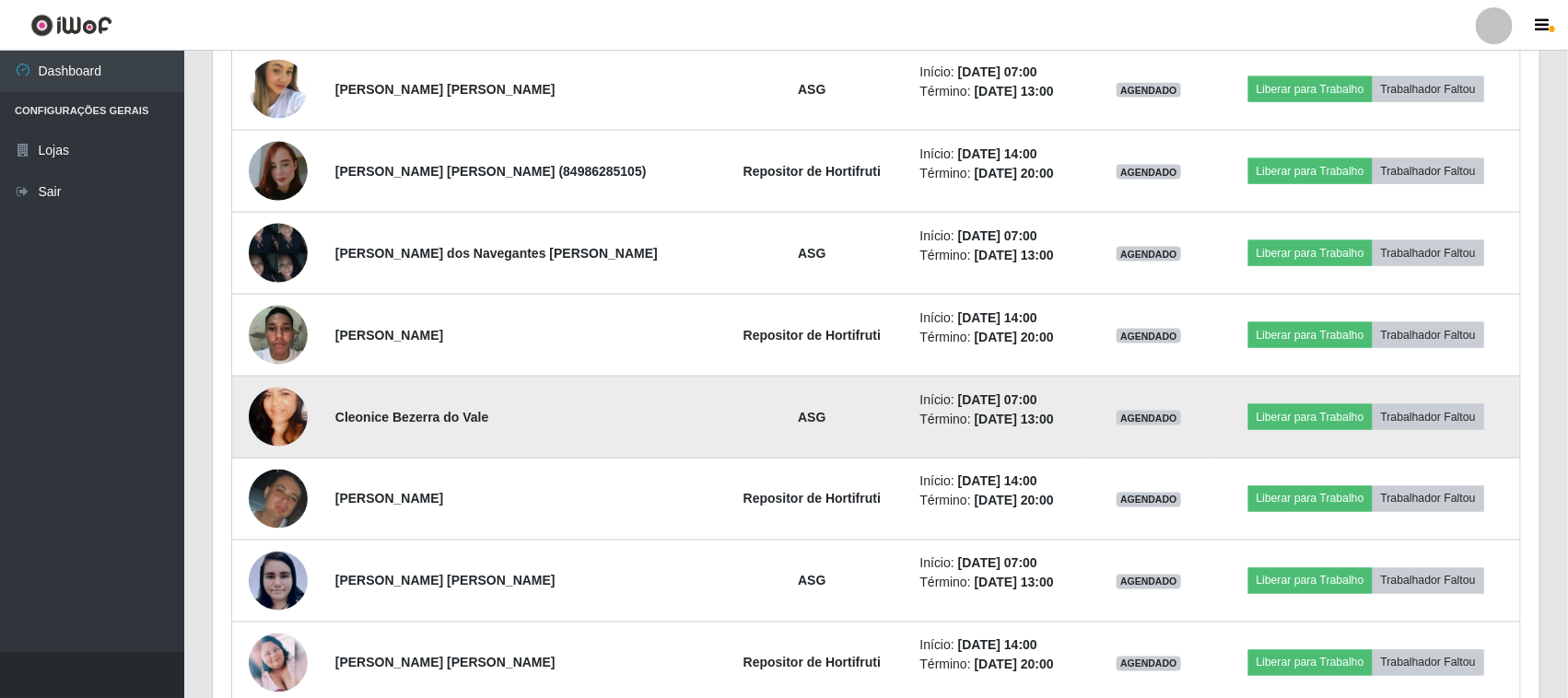
click at [281, 435] on img at bounding box center [278, 416] width 59 height 105
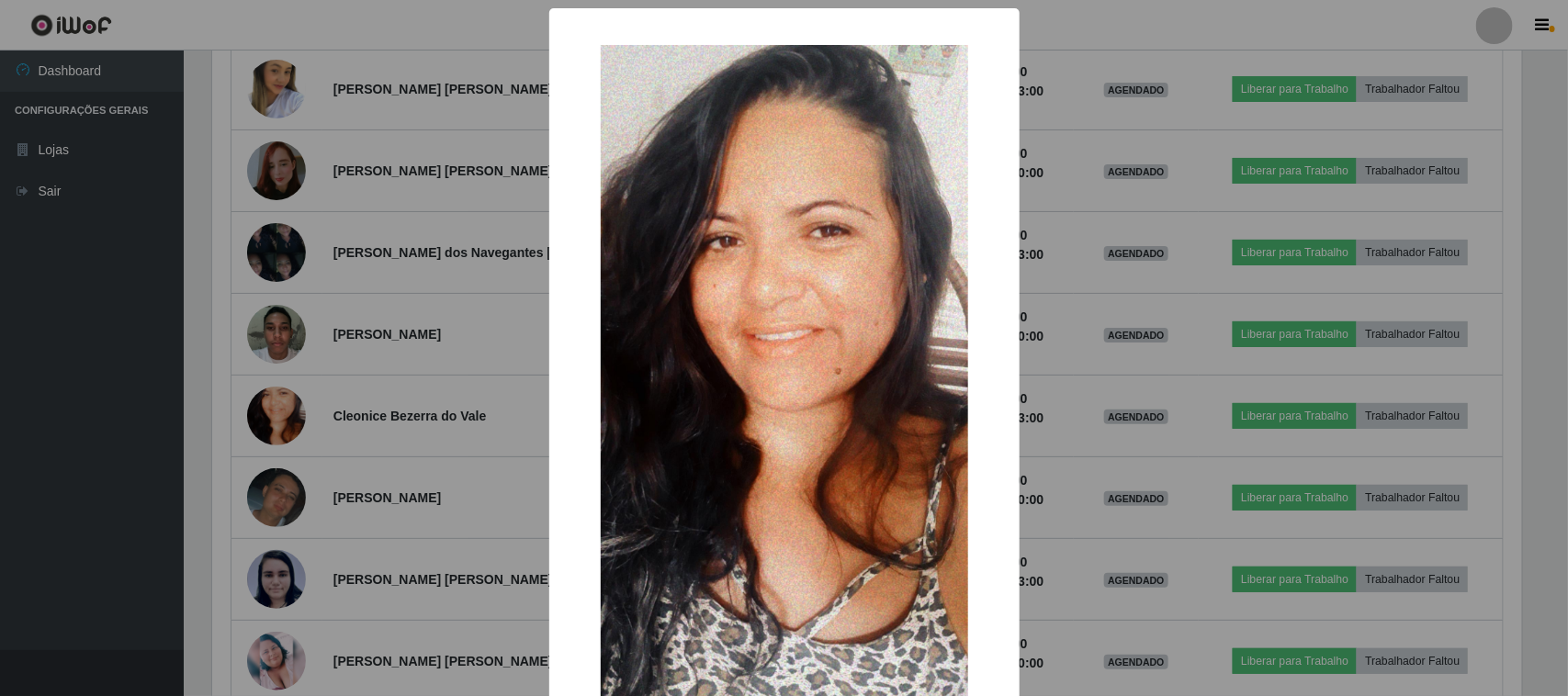
click at [568, 337] on div "×" at bounding box center [784, 371] width 434 height 690
click at [443, 373] on div "× OK Cancel" at bounding box center [784, 348] width 1568 height 696
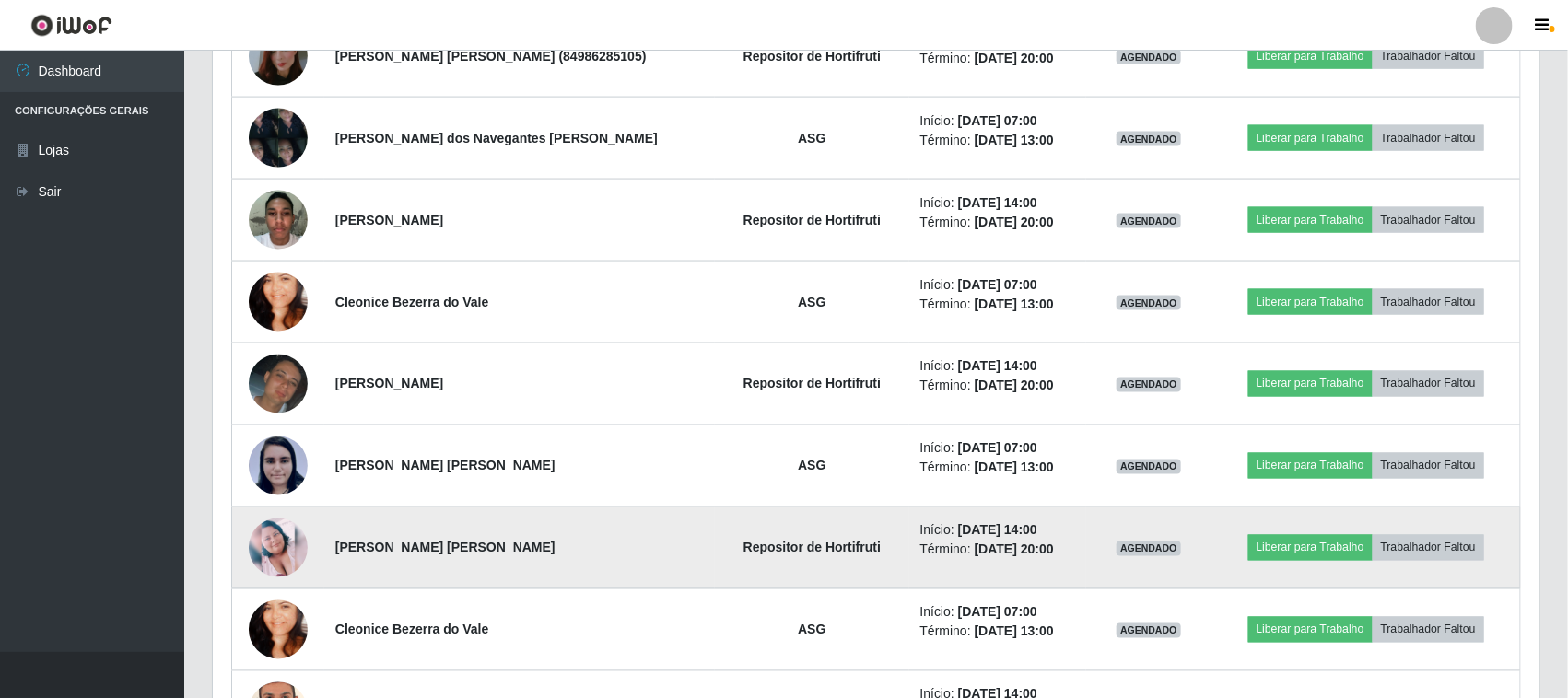
click at [274, 544] on img at bounding box center [278, 547] width 59 height 59
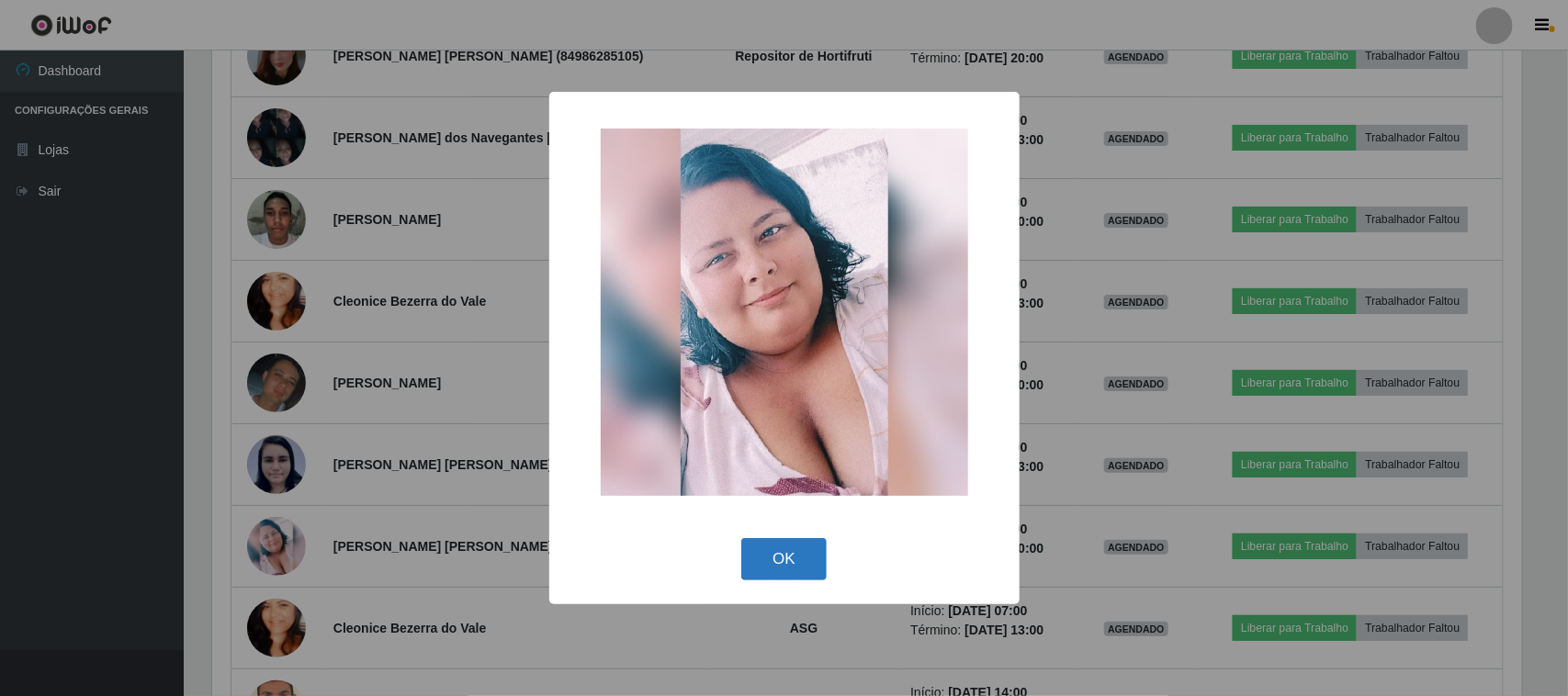
click at [752, 557] on button "OK" at bounding box center [784, 560] width 86 height 43
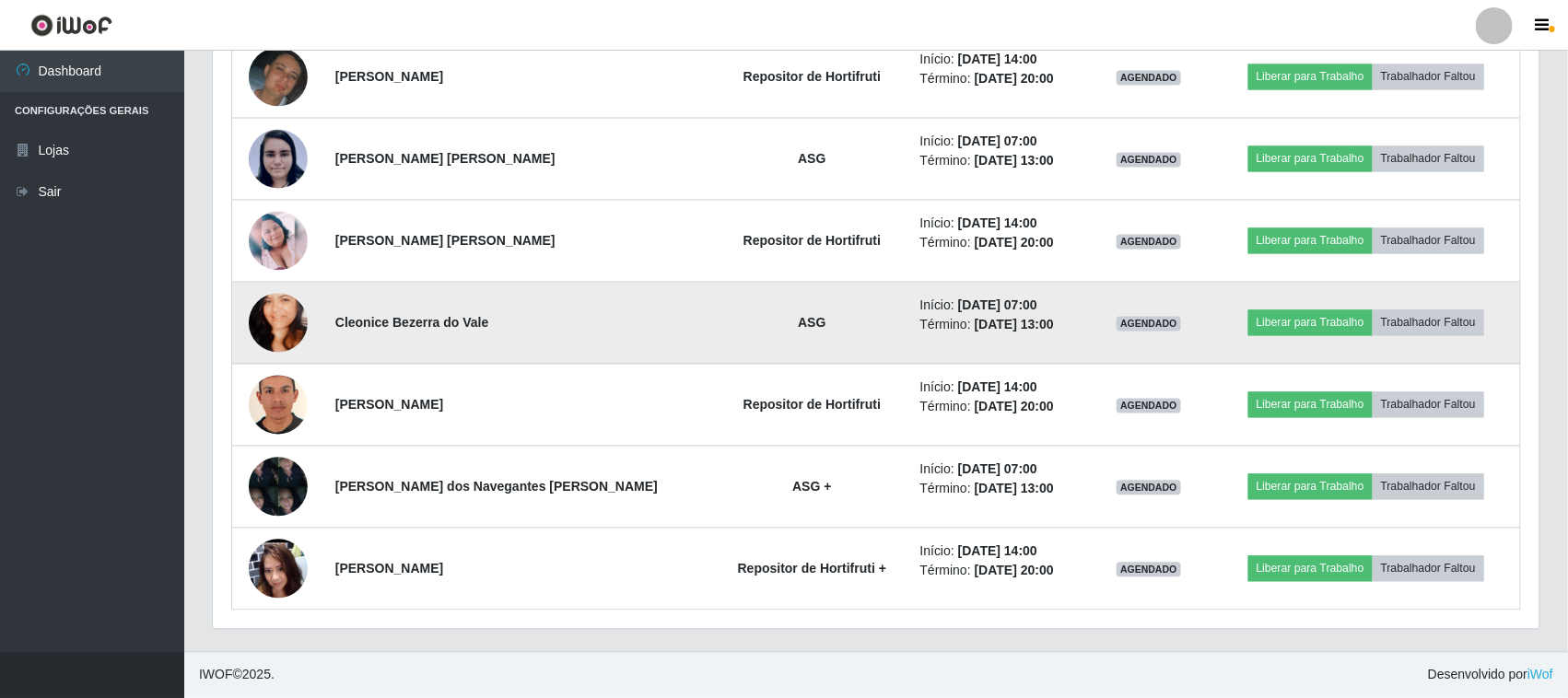
click at [279, 352] on td at bounding box center [278, 324] width 92 height 82
click at [279, 324] on img at bounding box center [278, 323] width 59 height 105
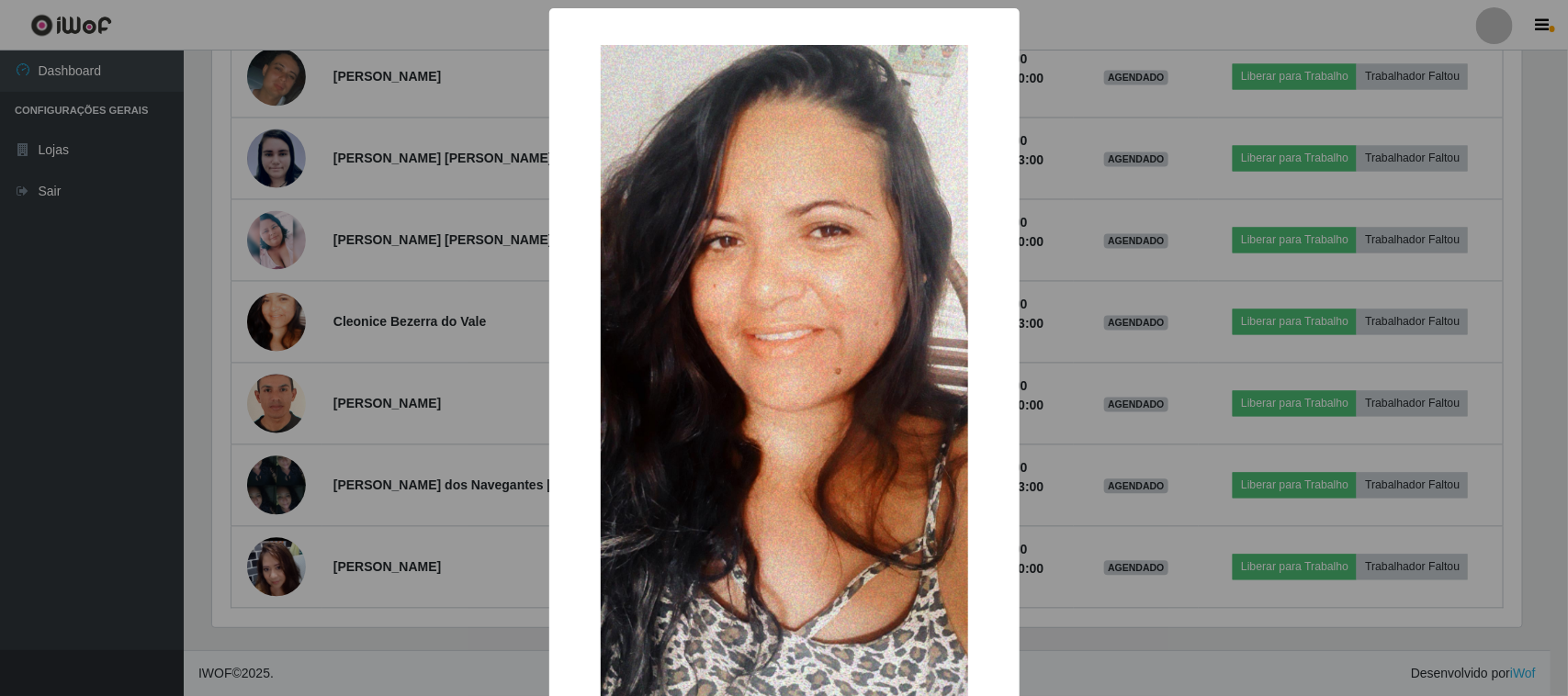
click at [457, 358] on div "× OK Cancel" at bounding box center [784, 348] width 1568 height 696
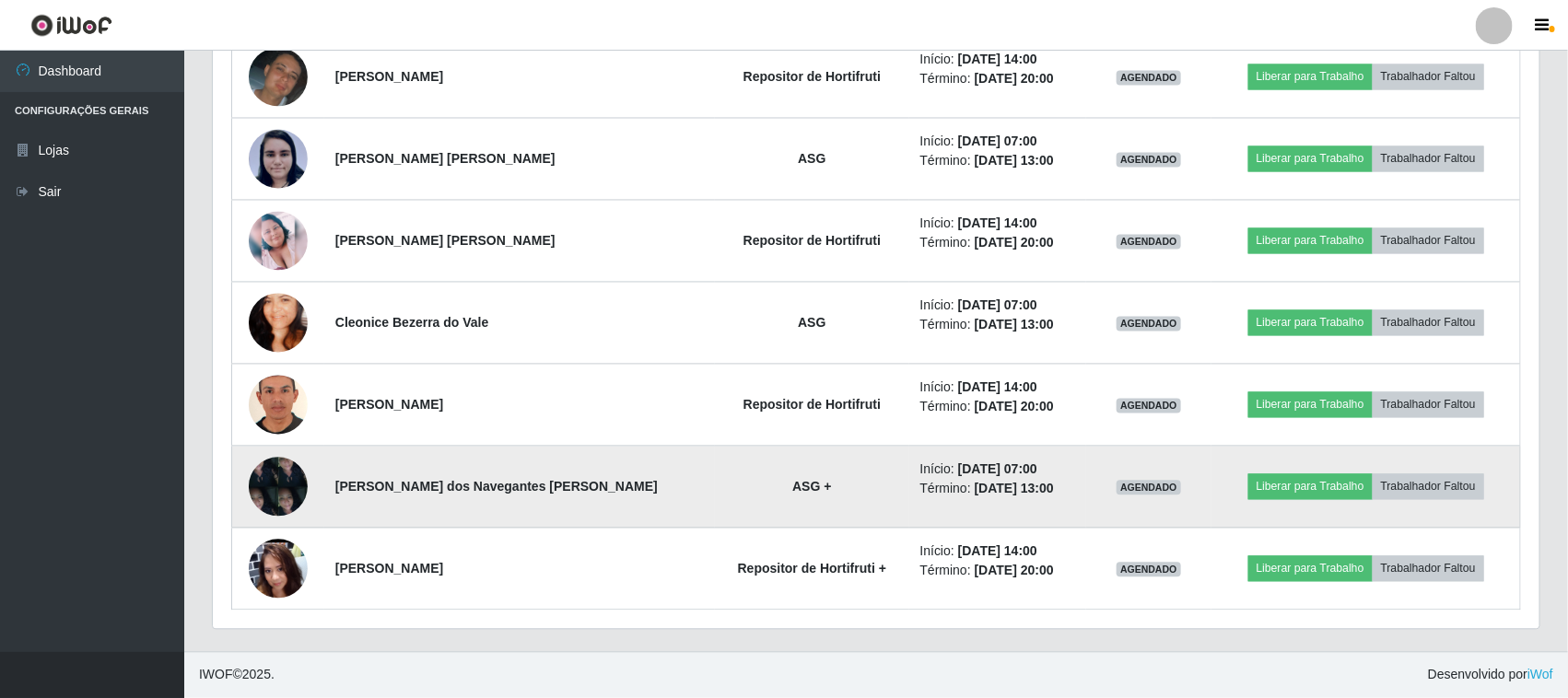
click at [264, 482] on img at bounding box center [278, 487] width 59 height 78
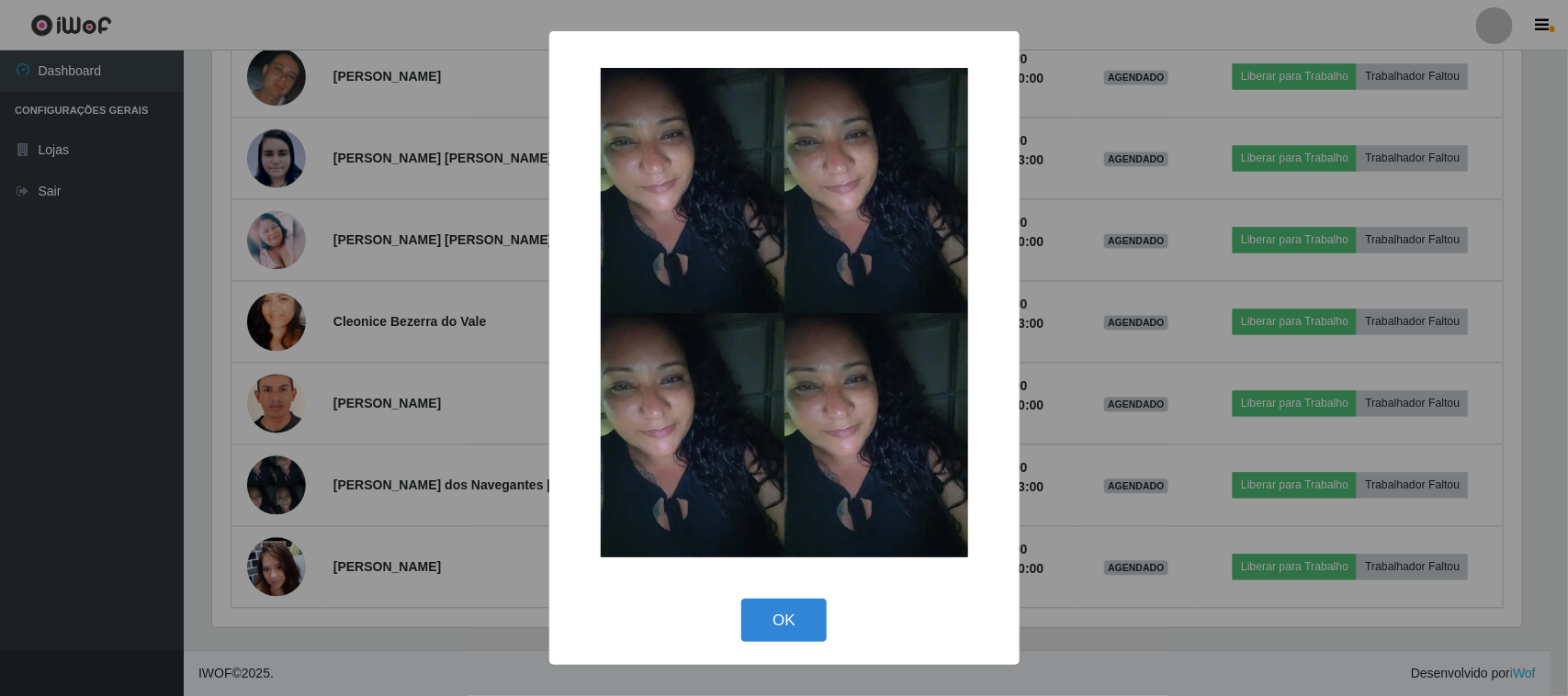
click at [377, 486] on div "× OK Cancel" at bounding box center [784, 348] width 1568 height 696
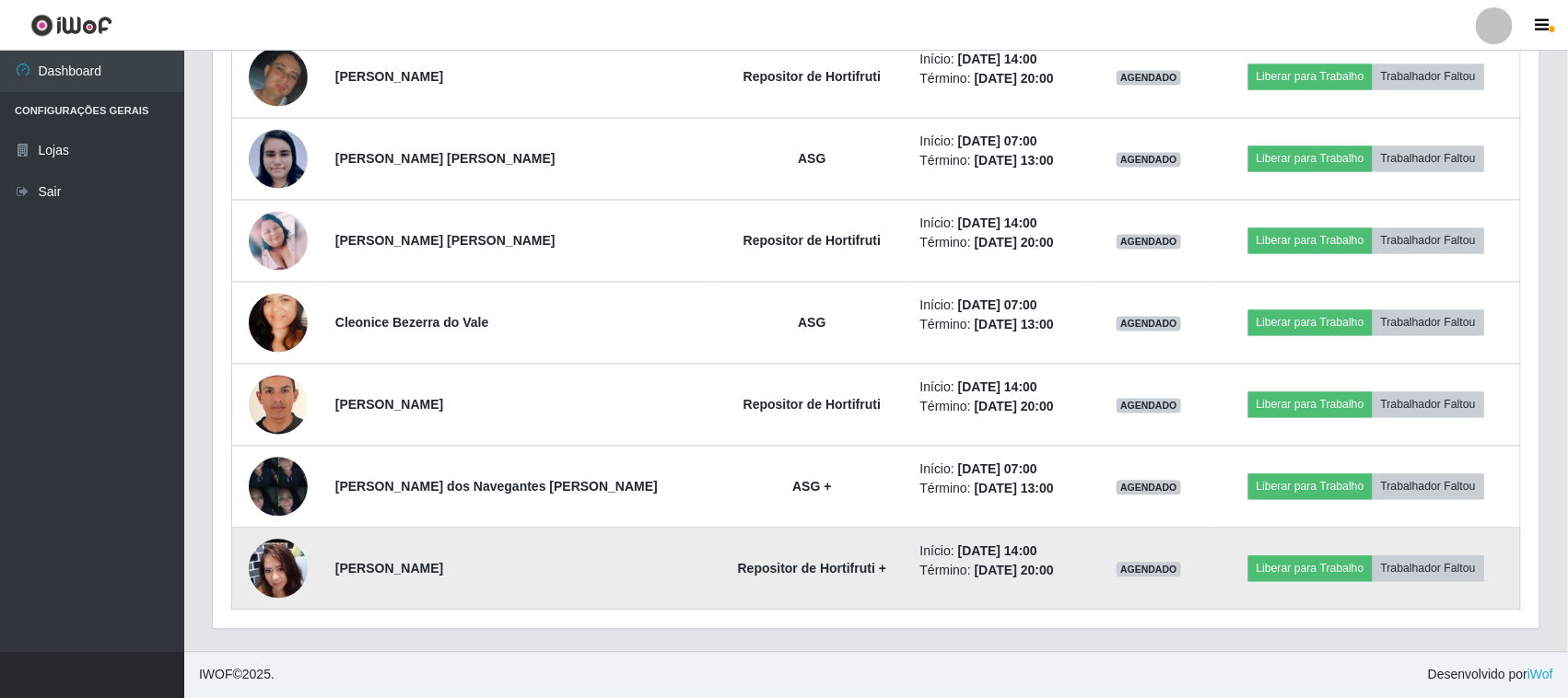
click at [285, 557] on img at bounding box center [278, 568] width 59 height 132
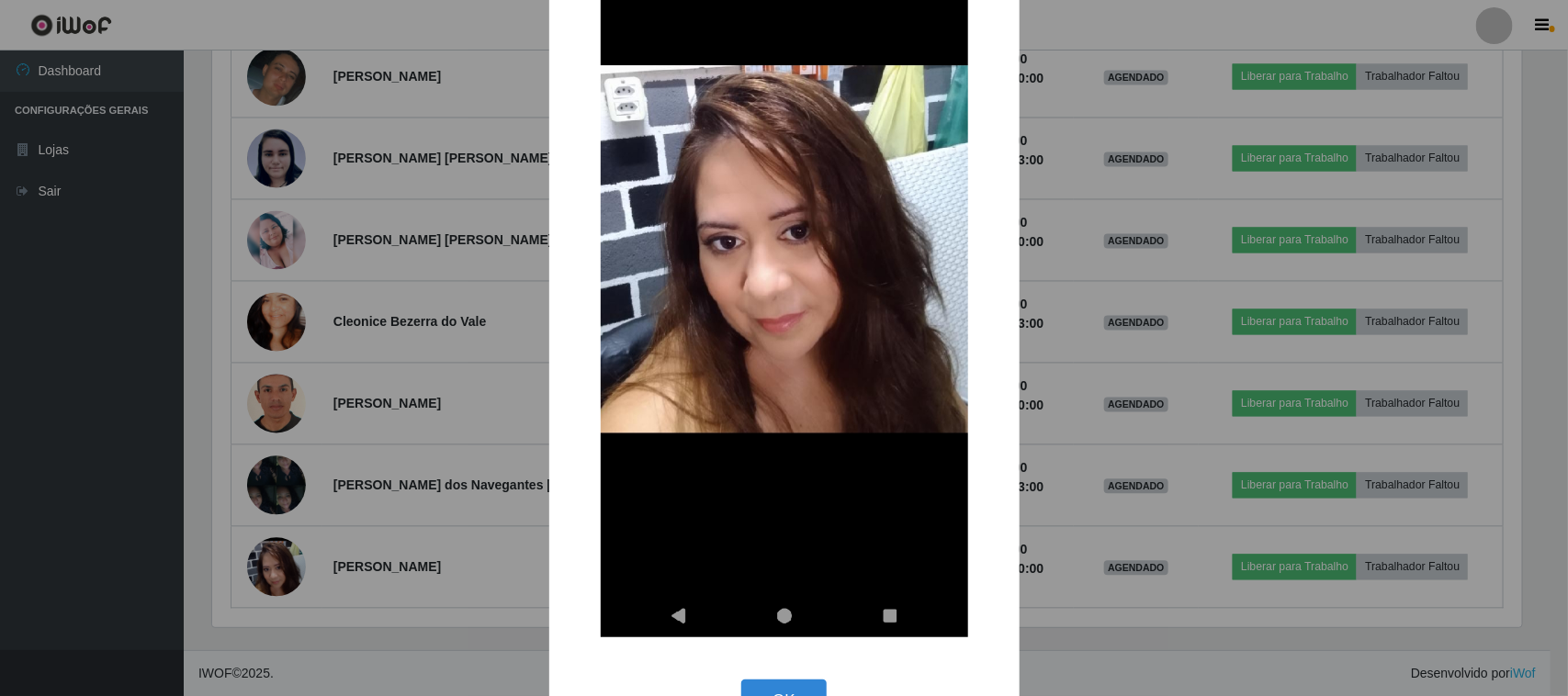
click at [1311, 291] on div "× OK Cancel" at bounding box center [784, 348] width 1568 height 696
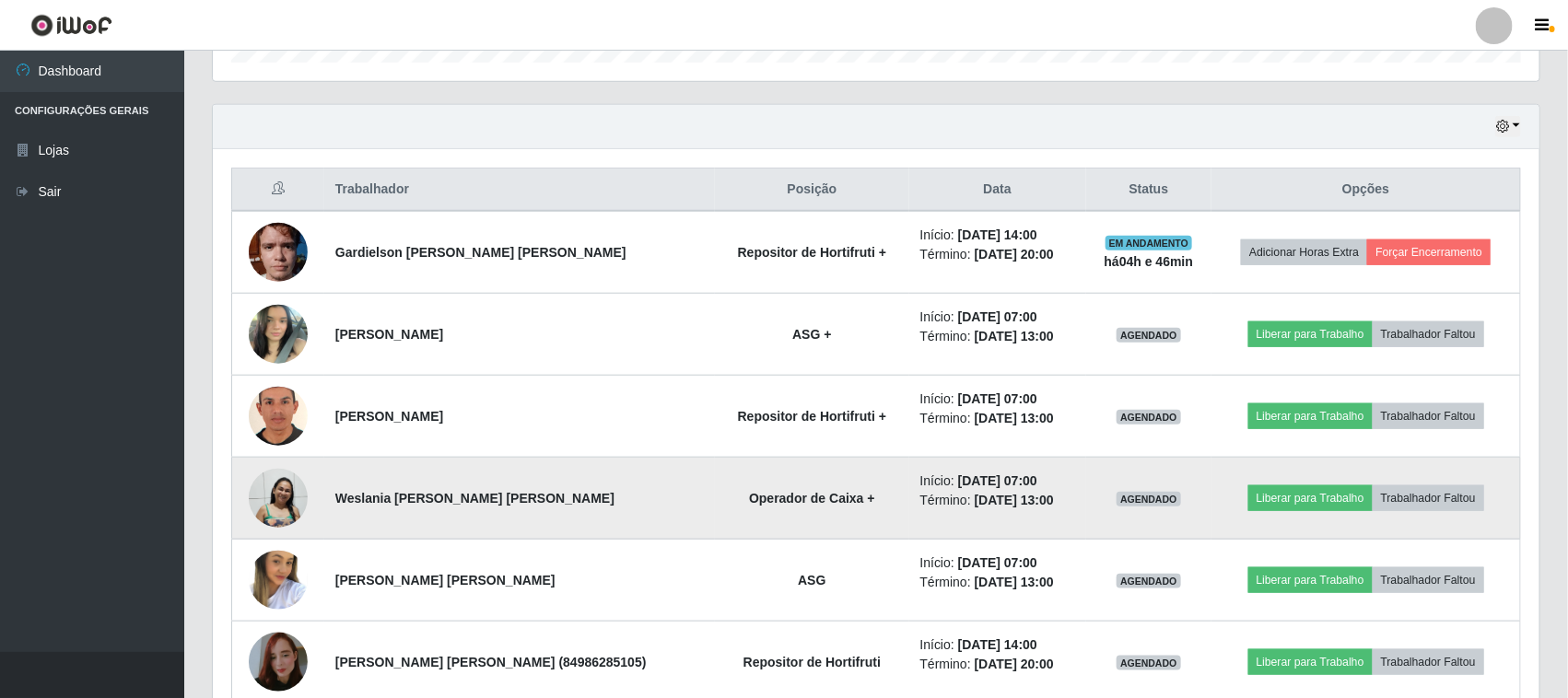
scroll to position [592, 0]
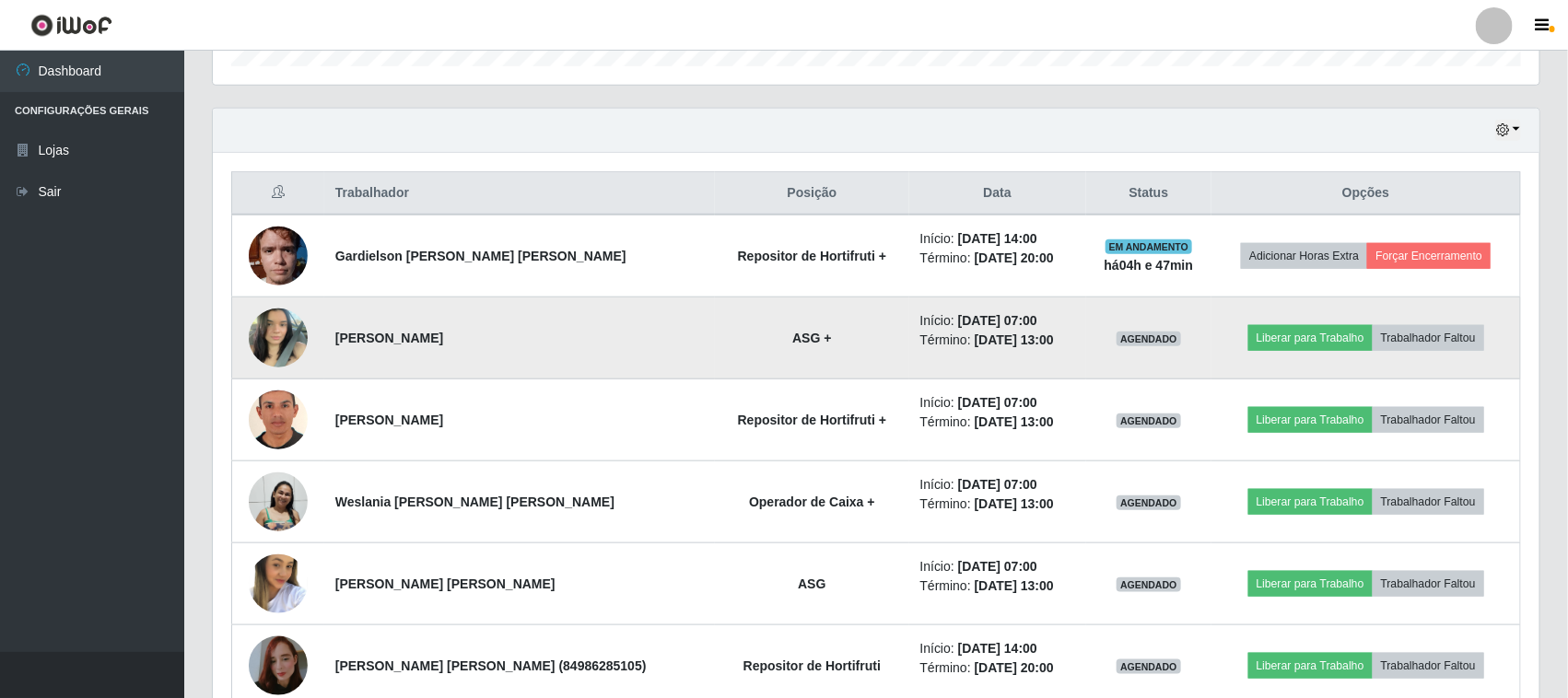
click at [274, 334] on img at bounding box center [278, 337] width 59 height 78
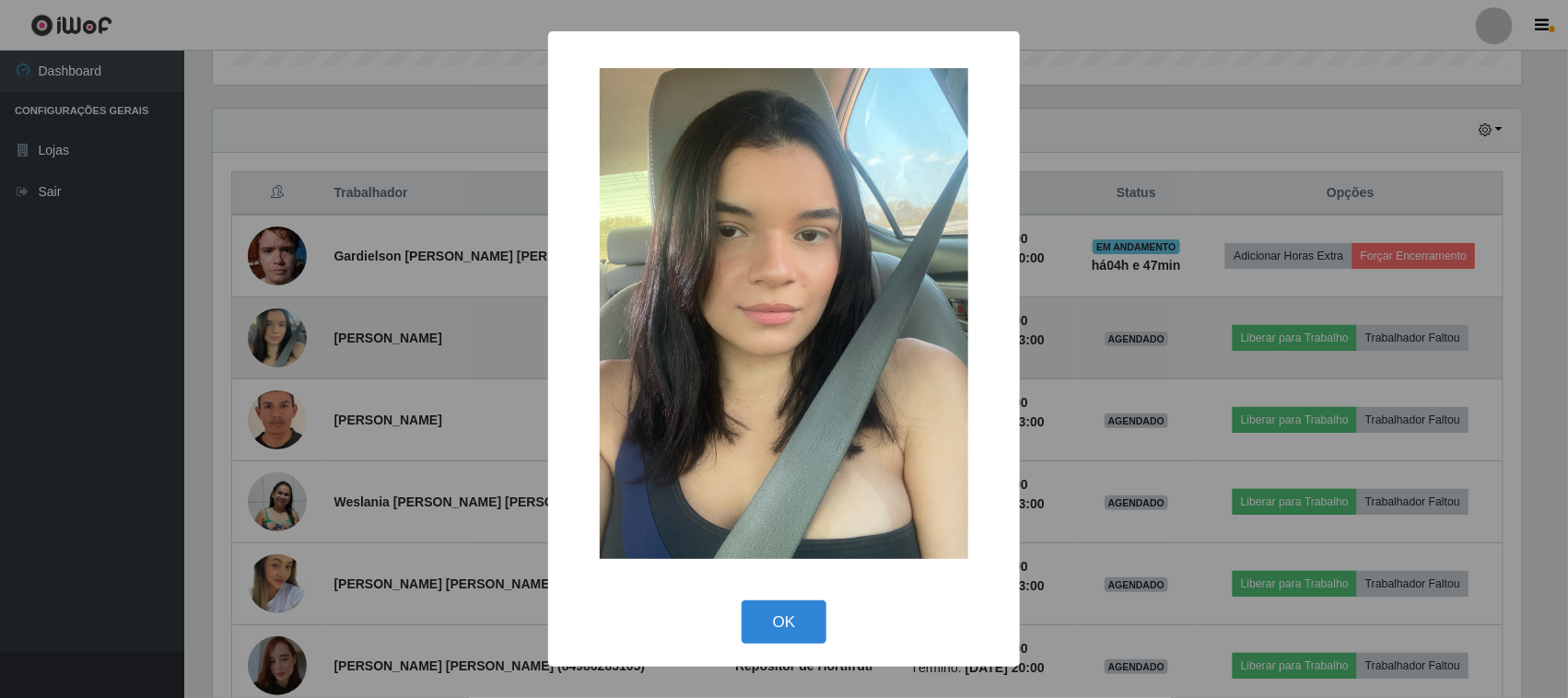
scroll to position [383, 1314]
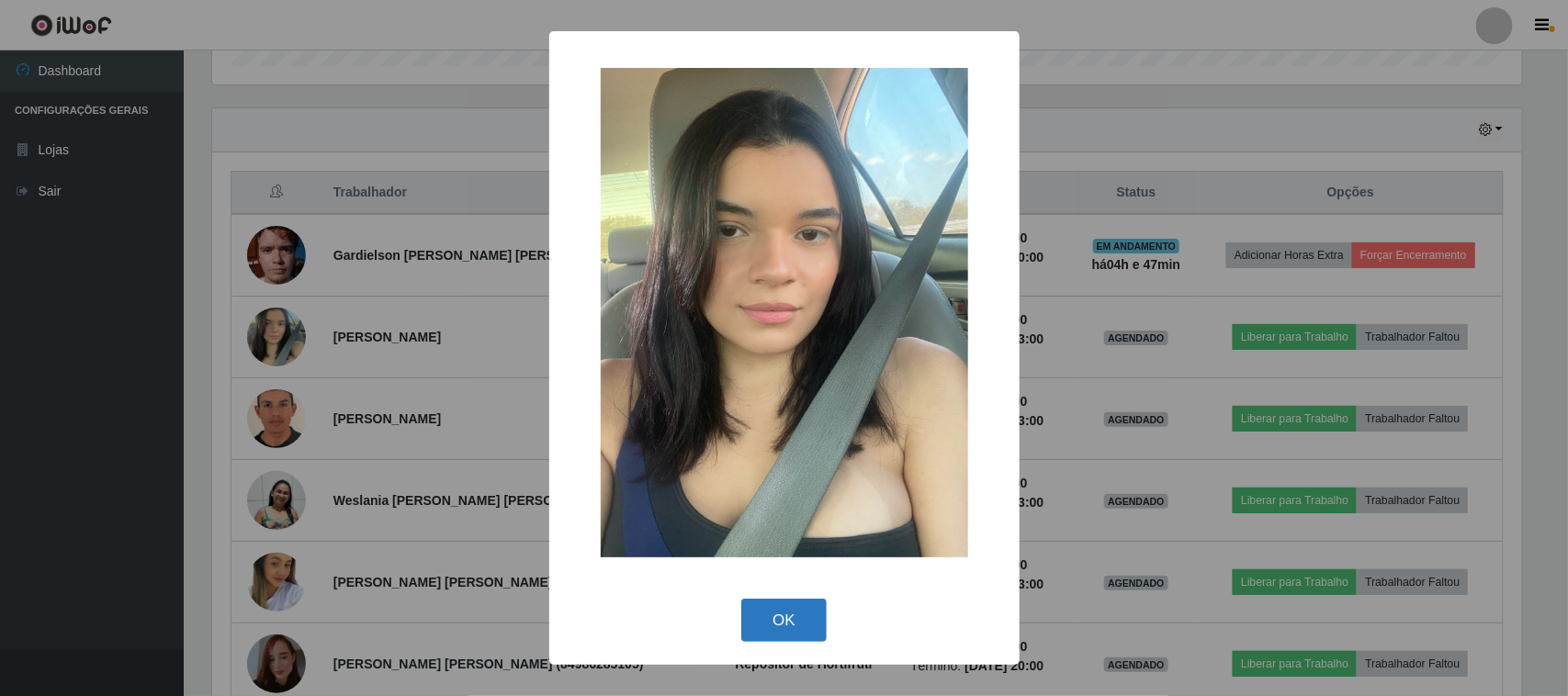
click at [793, 621] on button "OK" at bounding box center [784, 620] width 86 height 43
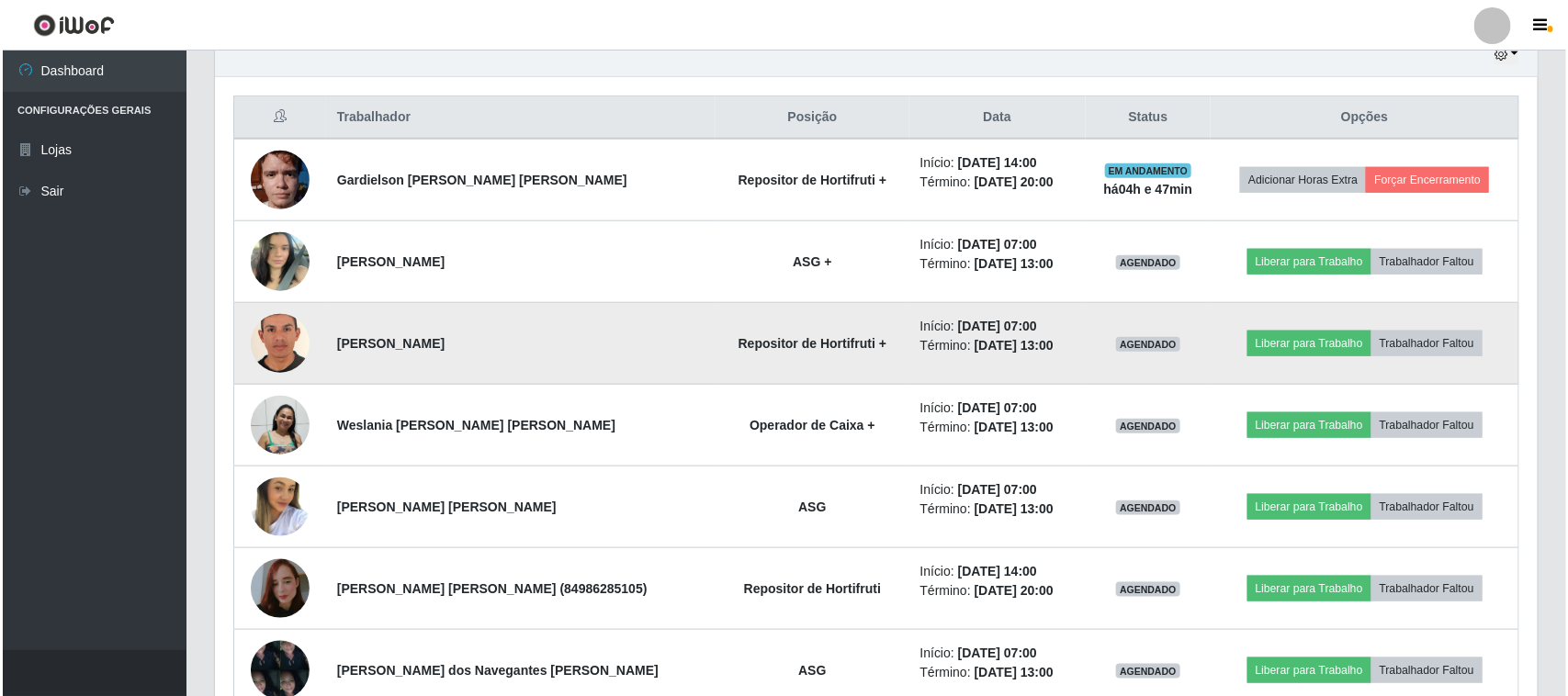
scroll to position [706, 0]
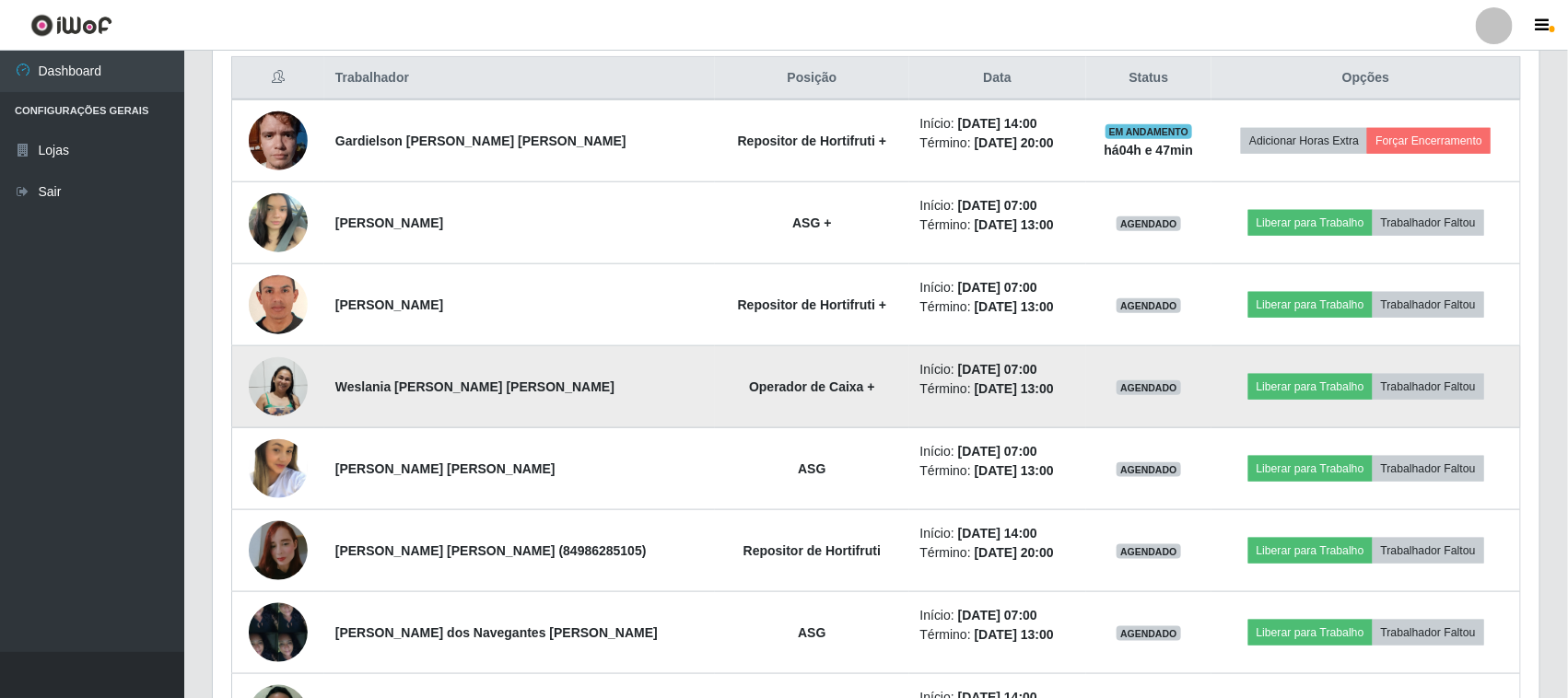
click at [269, 393] on img at bounding box center [278, 387] width 59 height 61
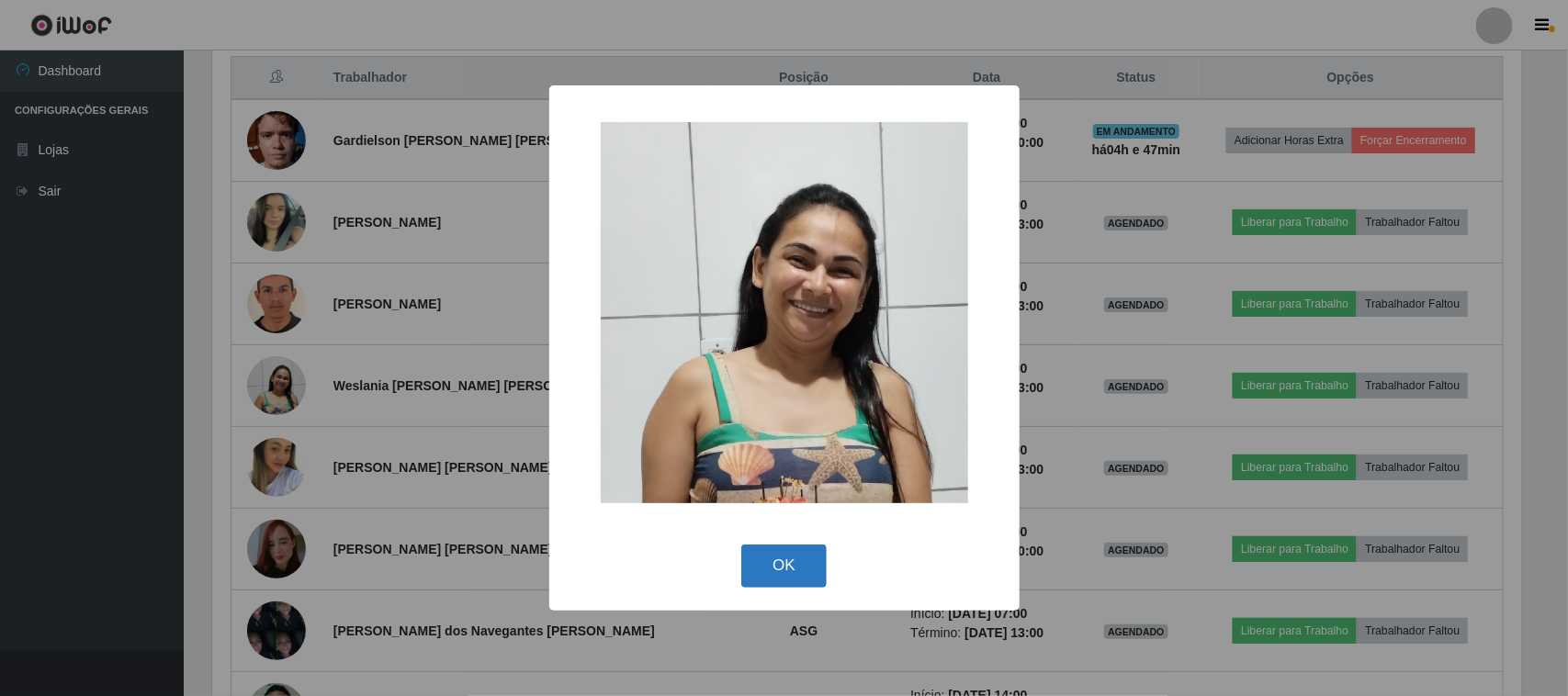
click at [783, 558] on button "OK" at bounding box center [784, 566] width 86 height 43
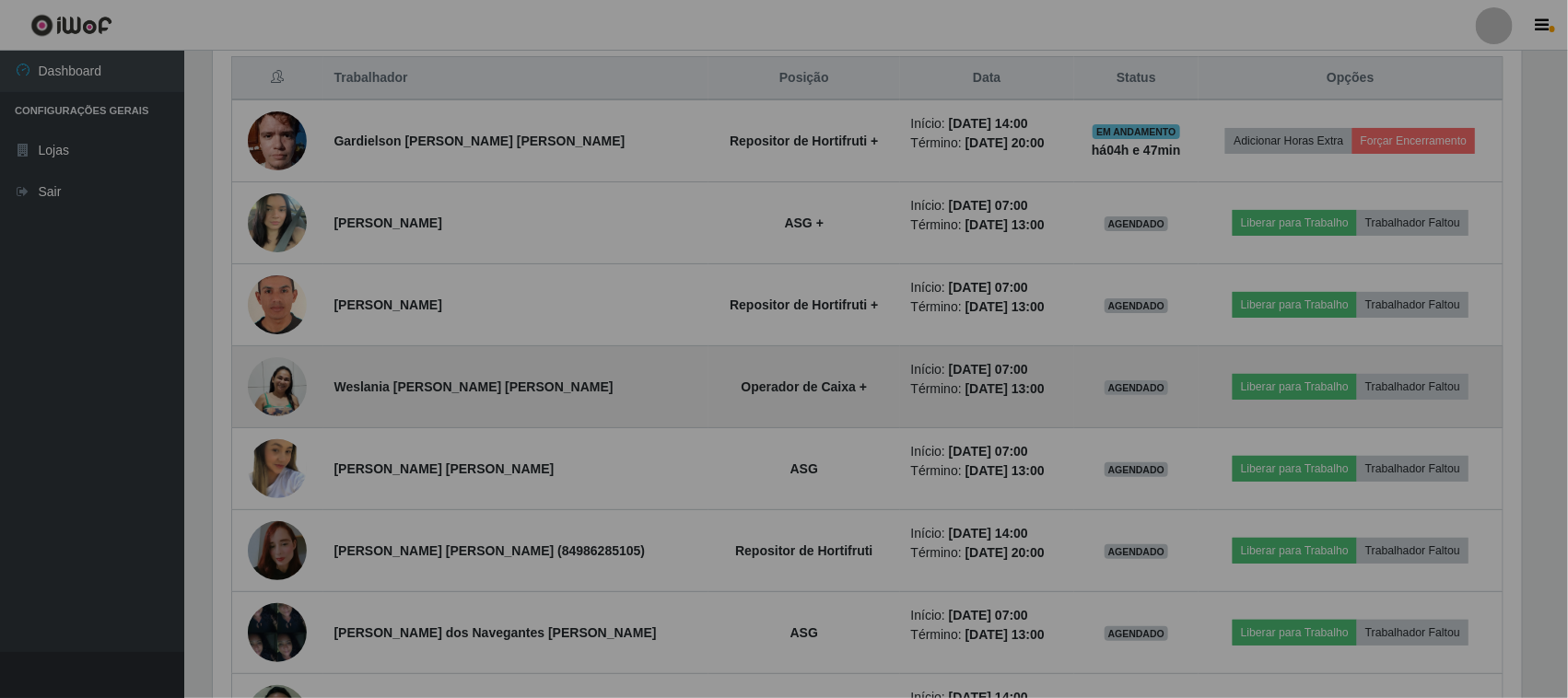
scroll to position [383, 1327]
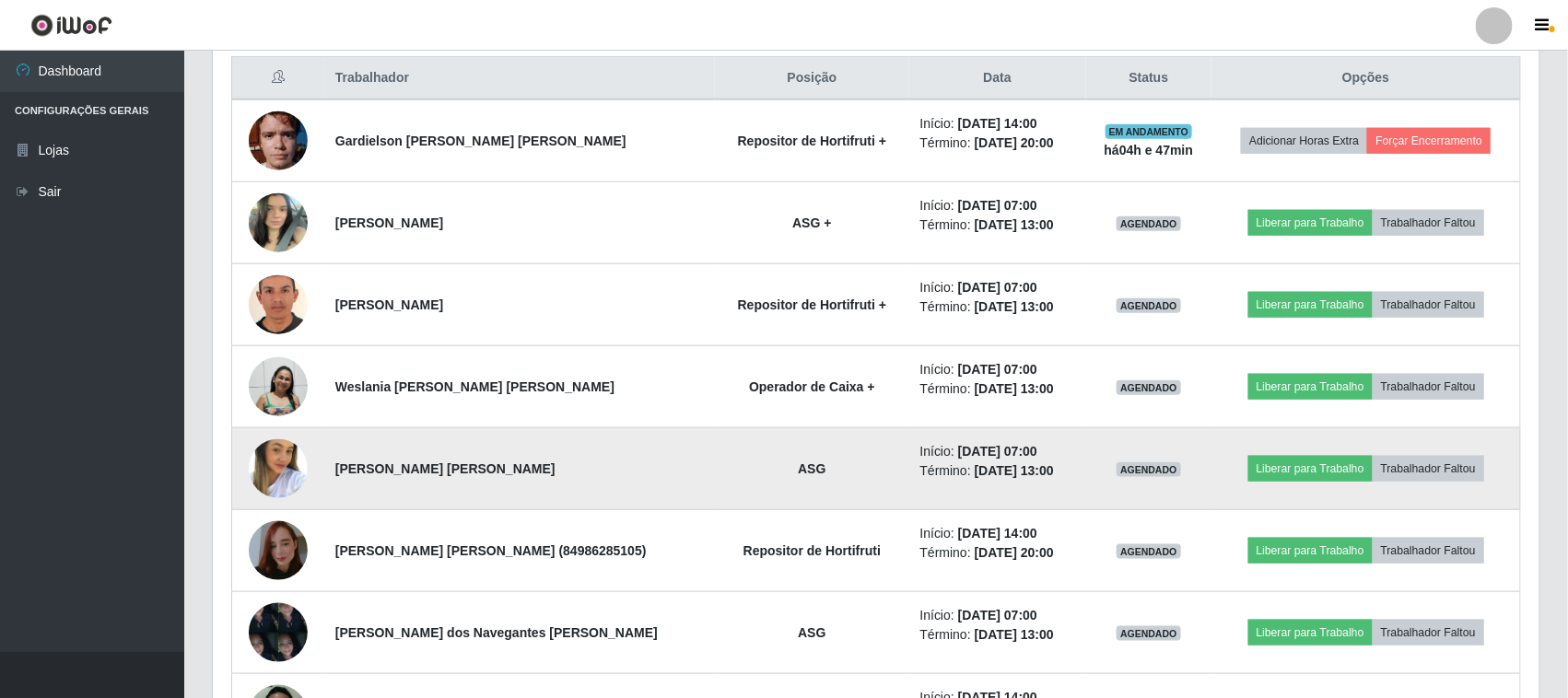
click at [285, 479] on img at bounding box center [278, 468] width 59 height 91
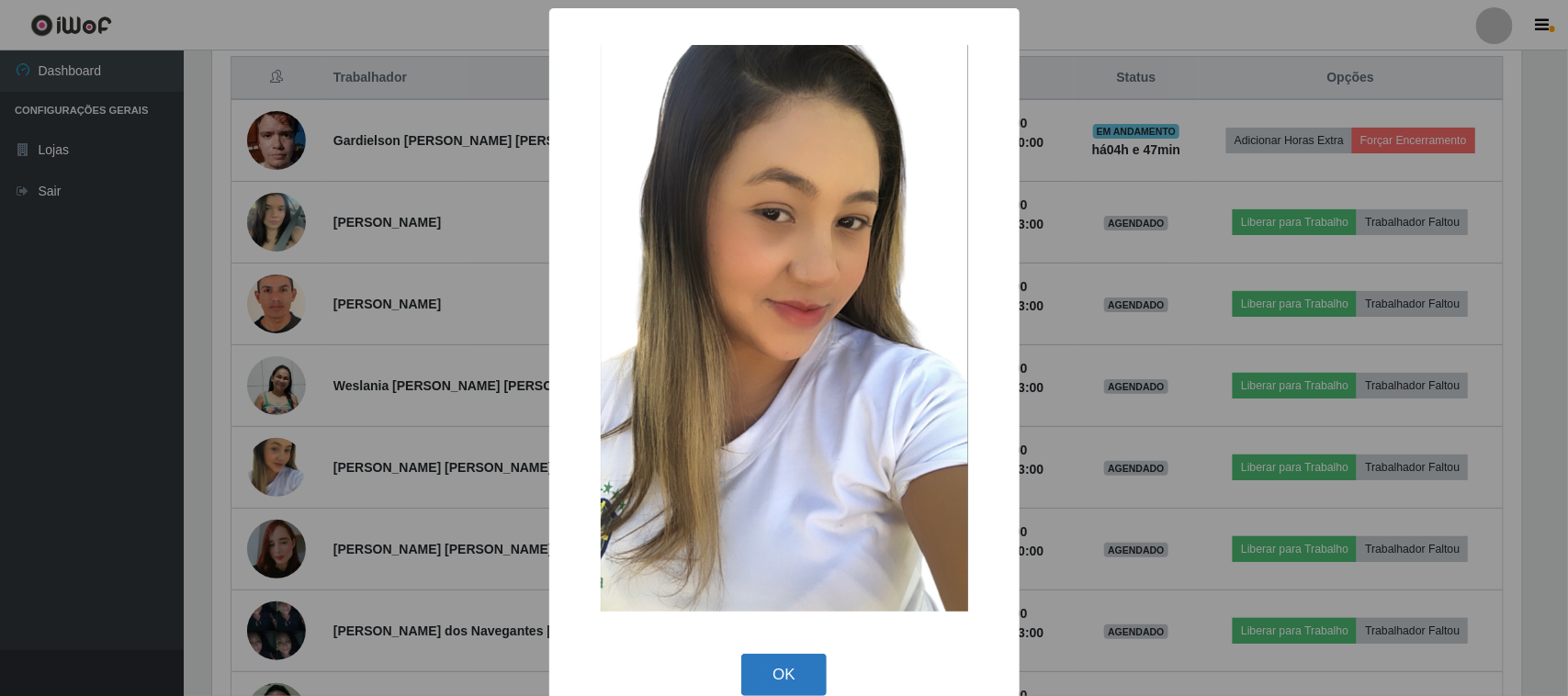
click at [764, 677] on button "OK" at bounding box center [784, 676] width 86 height 43
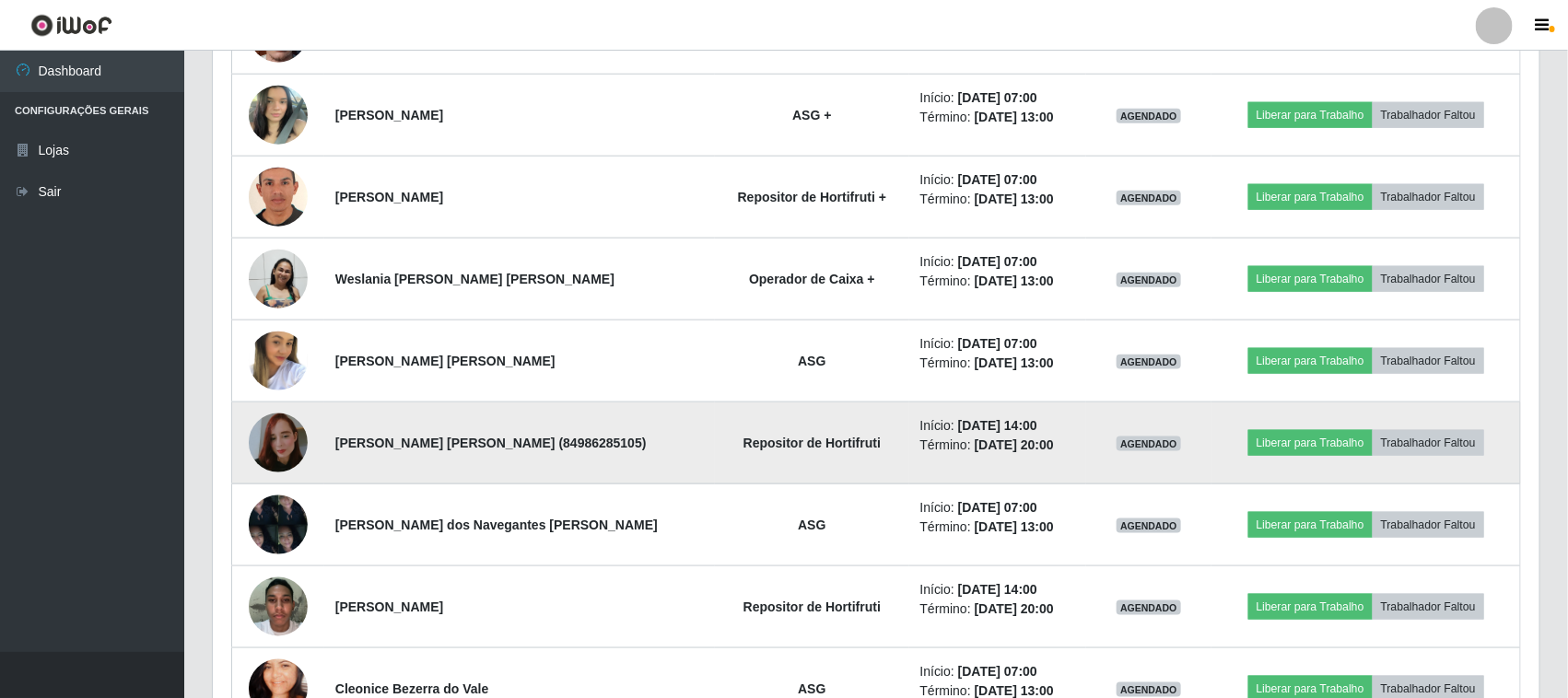
scroll to position [938, 0]
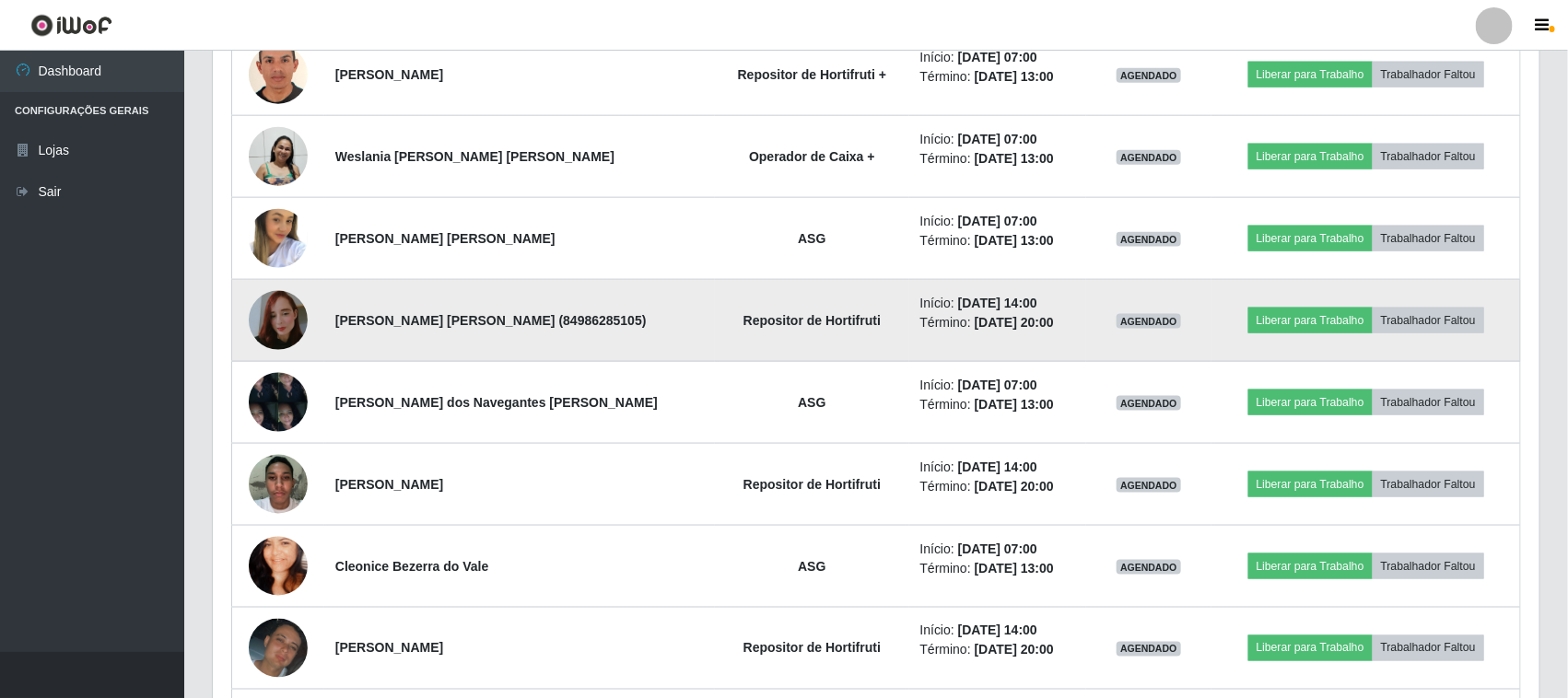
click at [297, 350] on td at bounding box center [278, 321] width 92 height 82
click at [291, 313] on img at bounding box center [278, 320] width 59 height 105
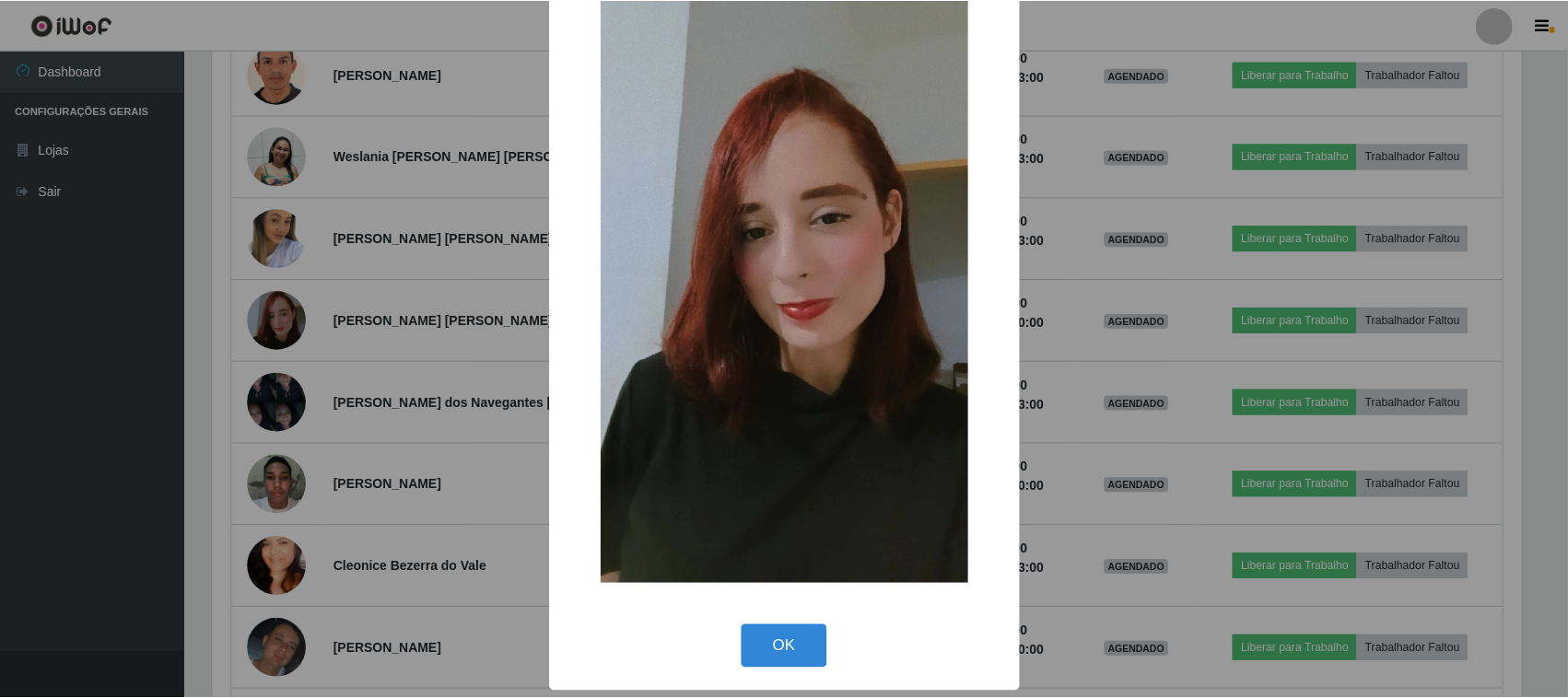
scroll to position [117, 0]
click at [766, 647] on button "OK" at bounding box center [786, 646] width 86 height 43
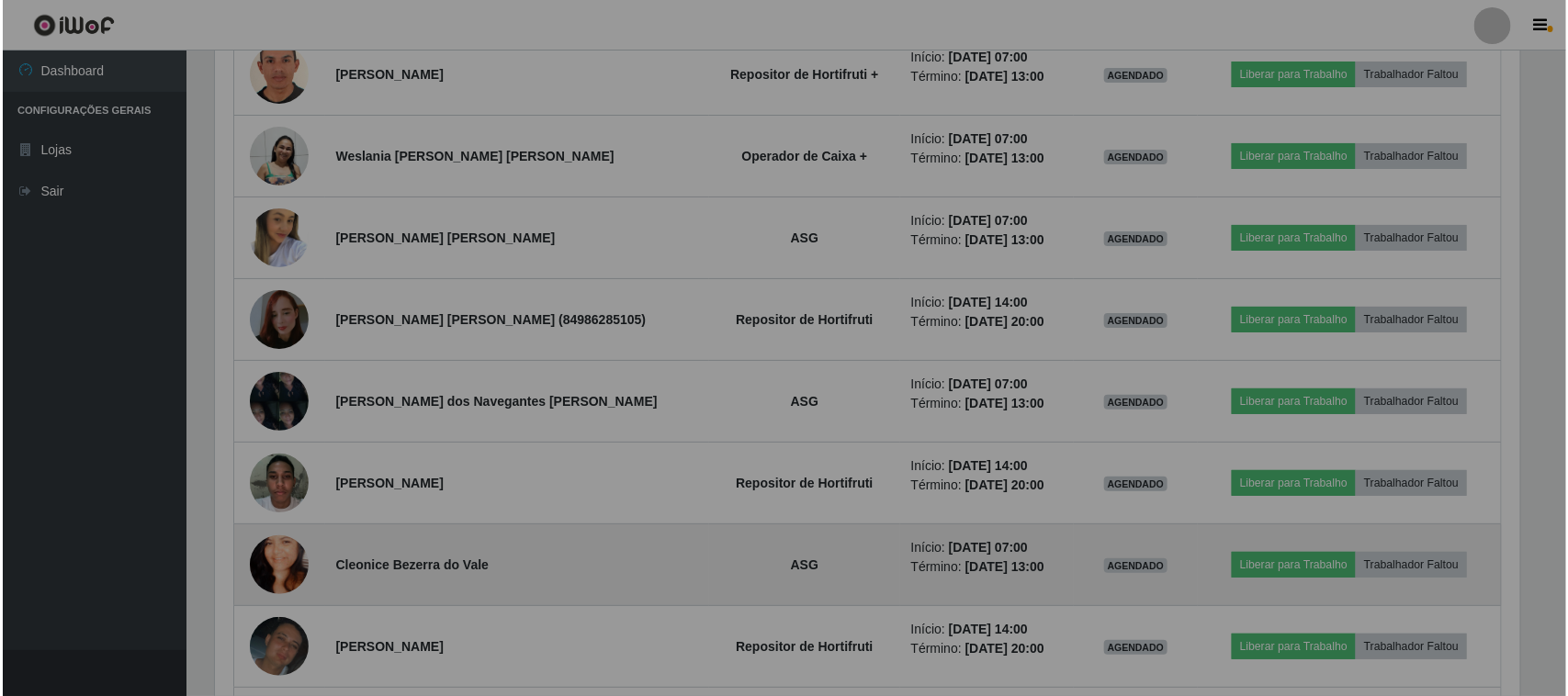
scroll to position [382, 1323]
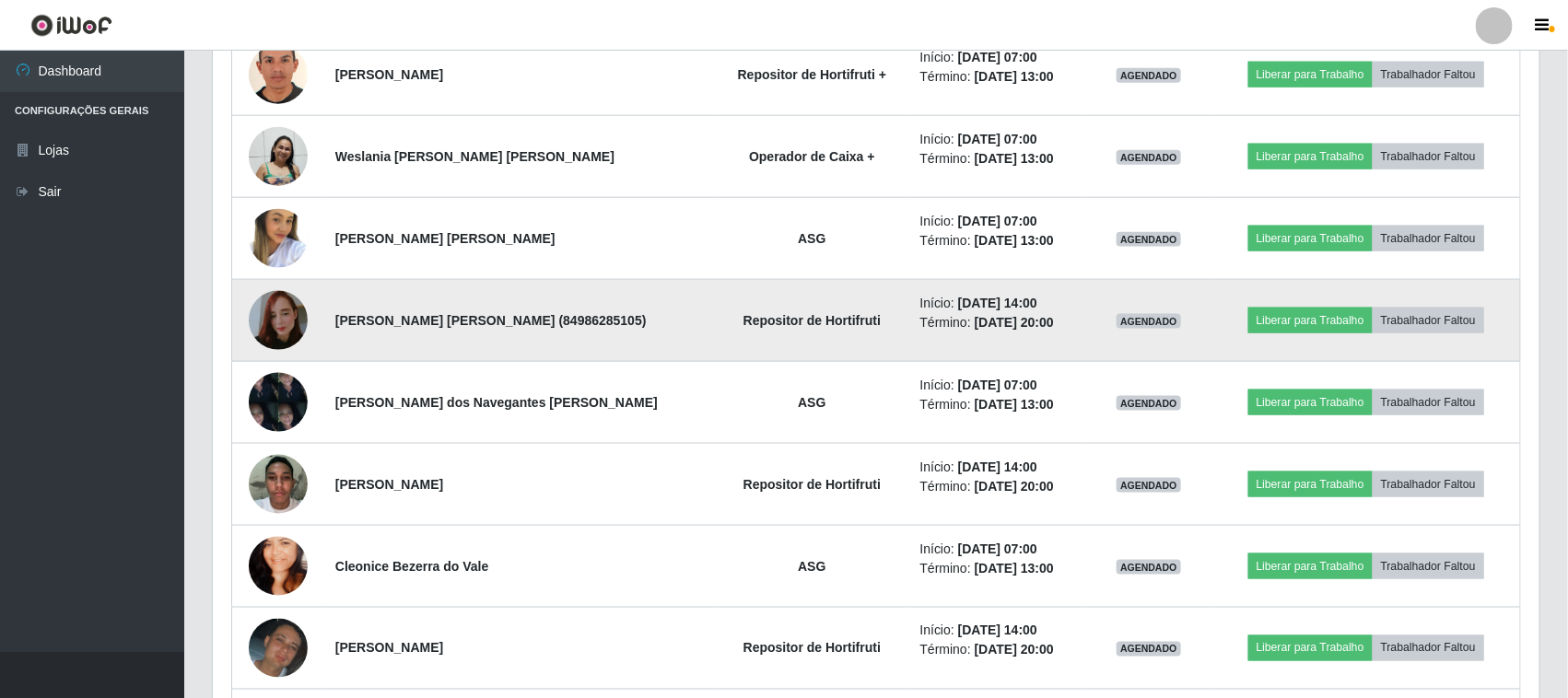
click at [297, 325] on img at bounding box center [278, 320] width 59 height 105
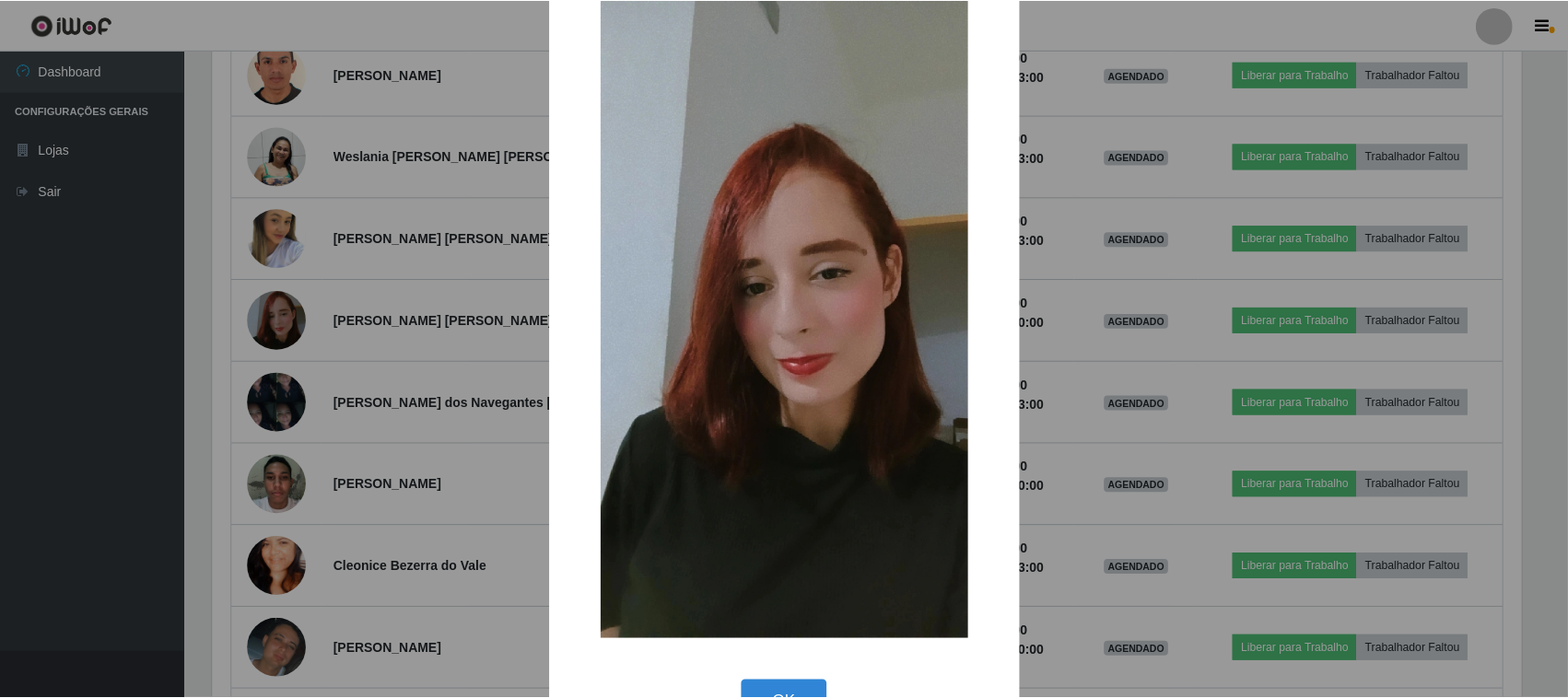
scroll to position [117, 0]
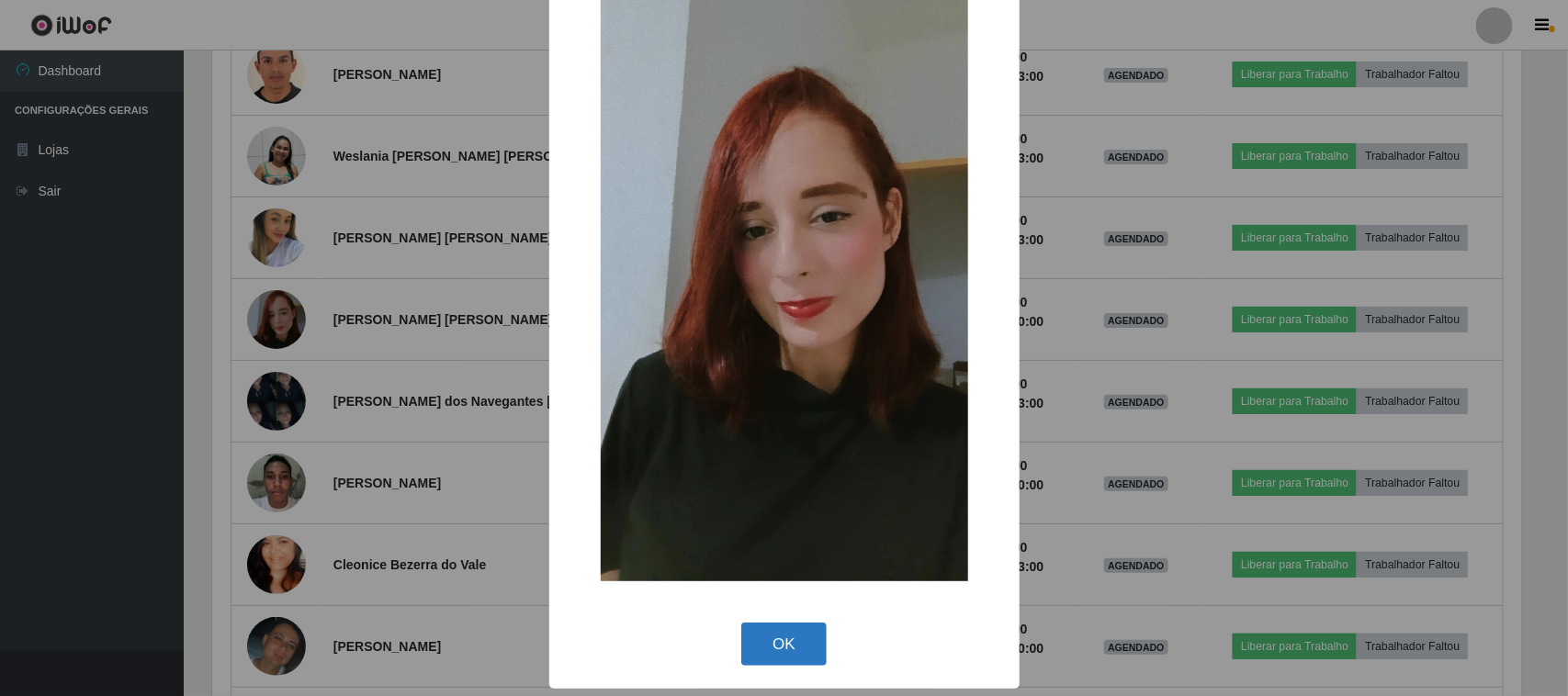
click at [776, 636] on button "OK" at bounding box center [784, 644] width 86 height 43
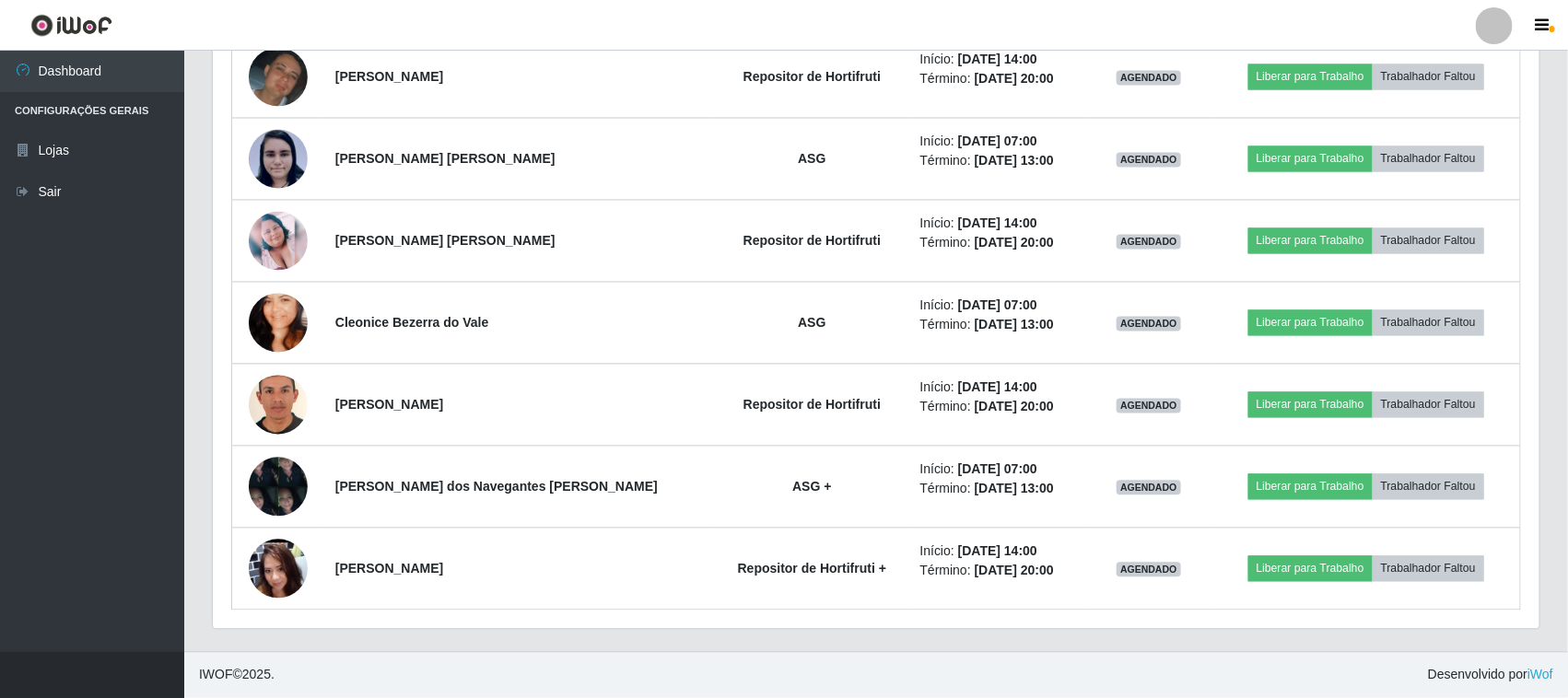
scroll to position [1513, 0]
